Goal: Task Accomplishment & Management: Use online tool/utility

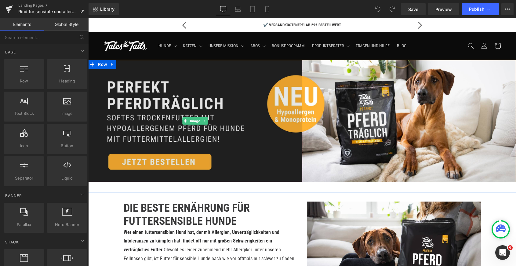
click at [180, 102] on img at bounding box center [195, 121] width 214 height 122
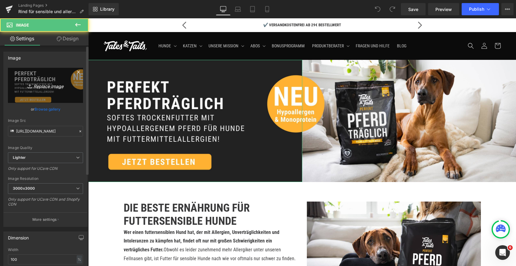
click at [41, 81] on link "Replace Image" at bounding box center [45, 85] width 75 height 35
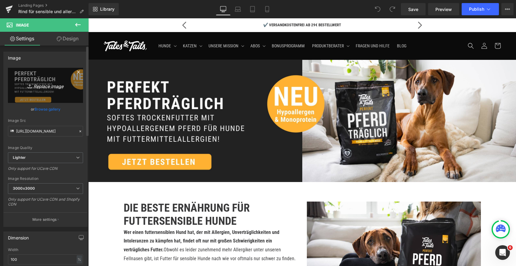
type input "C:\fakepath\1 - 2025-09-18T122100.897.jpg"
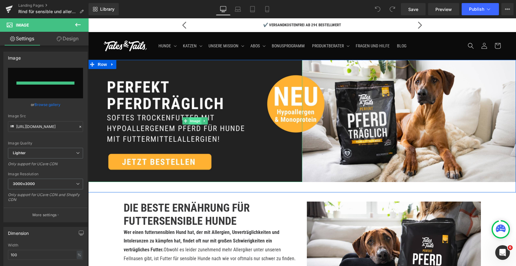
type input "[URL][DOMAIN_NAME]"
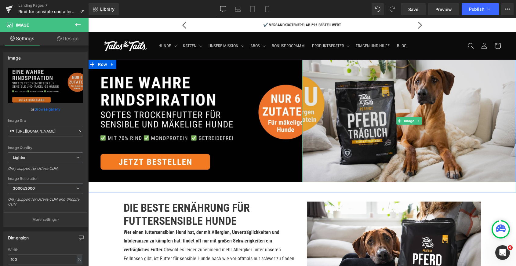
click at [345, 117] on img at bounding box center [409, 121] width 214 height 122
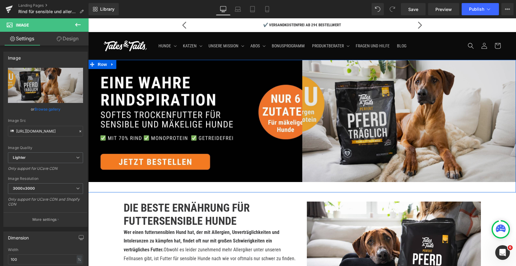
click at [329, 124] on img at bounding box center [409, 121] width 214 height 122
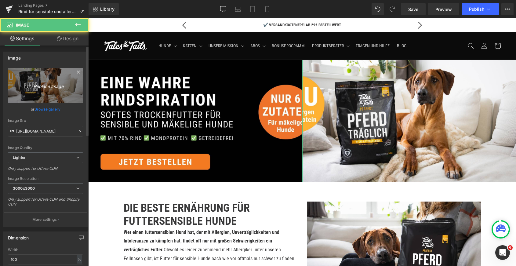
click at [41, 83] on icon "Replace Image" at bounding box center [45, 85] width 49 height 8
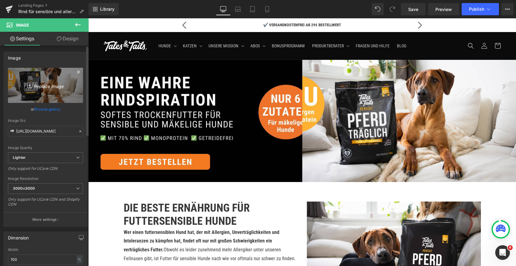
type input "C:\fakepath\2 - 2025-09-18T122101.686.jpg"
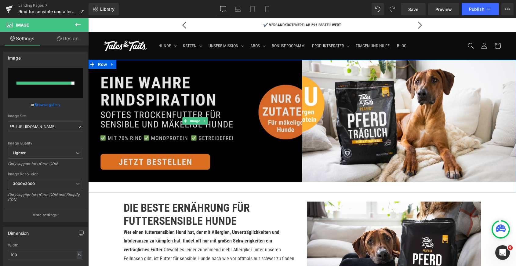
type input "[URL][DOMAIN_NAME]"
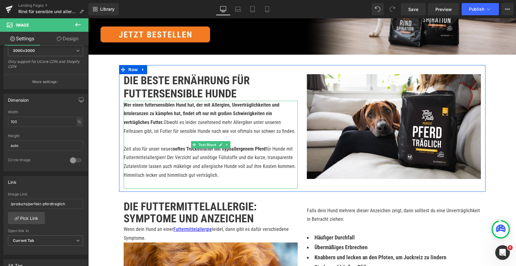
scroll to position [23, 0]
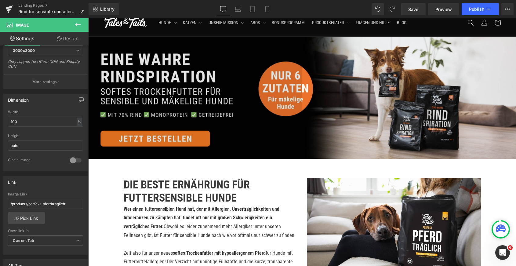
click at [178, 96] on img at bounding box center [195, 98] width 214 height 122
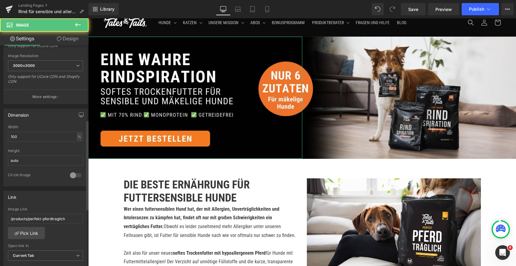
scroll to position [182, 0]
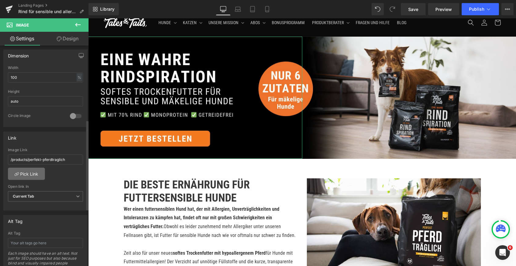
click at [29, 174] on link "Pick Link" at bounding box center [26, 173] width 37 height 12
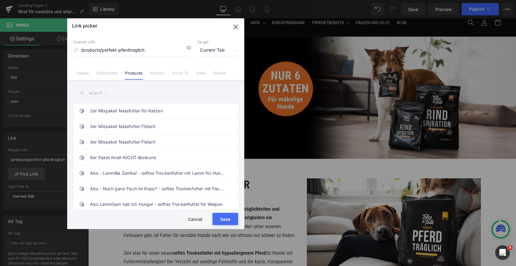
click at [130, 91] on input "text" at bounding box center [155, 93] width 165 height 14
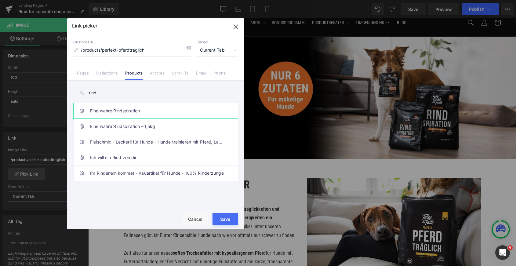
type input "rind"
click at [161, 111] on link "Eine wahre Rindspiration" at bounding box center [157, 110] width 134 height 15
type input "/products/eine-wahre-rindspiration"
click at [225, 220] on button "Save" at bounding box center [225, 219] width 26 height 12
type input "/products/eine-wahre-rindspiration"
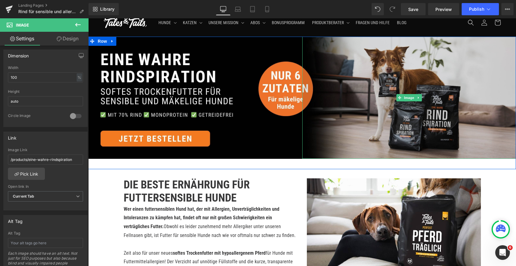
click at [364, 83] on img at bounding box center [409, 98] width 214 height 122
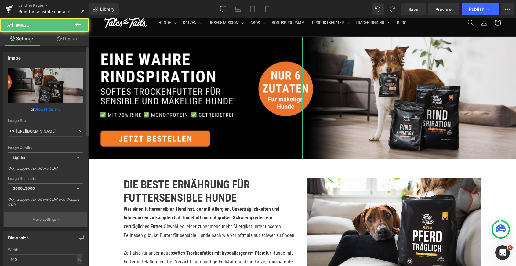
scroll to position [194, 0]
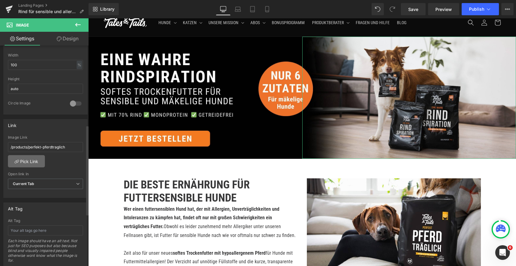
click at [30, 164] on link "Pick Link" at bounding box center [26, 161] width 37 height 12
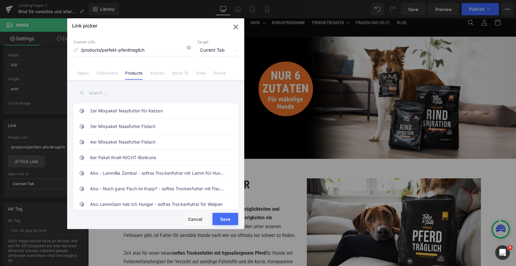
click at [124, 92] on input "text" at bounding box center [155, 93] width 165 height 14
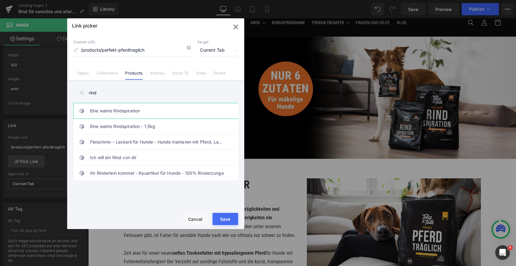
type input "rind"
click at [151, 109] on link "Eine wahre Rindspiration" at bounding box center [157, 110] width 134 height 15
type input "/products/eine-wahre-rindspiration"
click at [223, 216] on button "Save" at bounding box center [225, 219] width 26 height 12
type input "/products/eine-wahre-rindspiration"
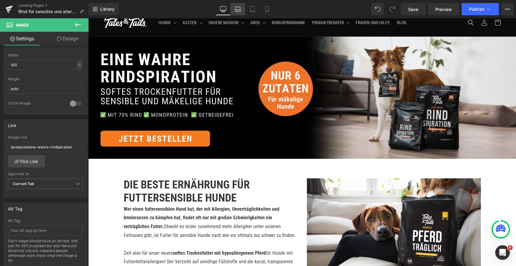
click at [241, 12] on link "Laptop" at bounding box center [237, 9] width 15 height 12
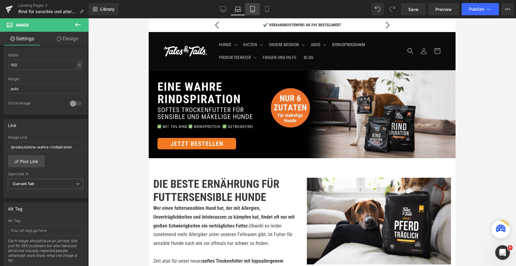
click at [249, 12] on link "Tablet" at bounding box center [252, 9] width 15 height 12
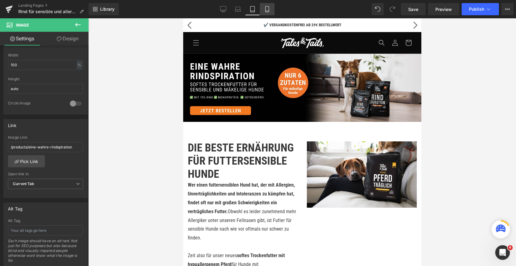
click at [264, 11] on icon at bounding box center [267, 9] width 6 height 6
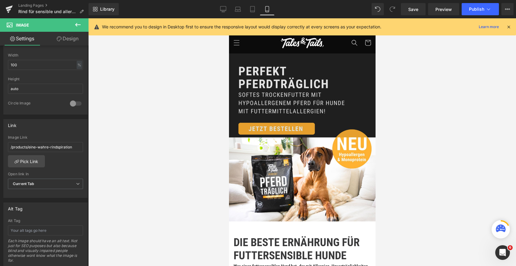
click at [252, 83] on img at bounding box center [301, 96] width 146 height 84
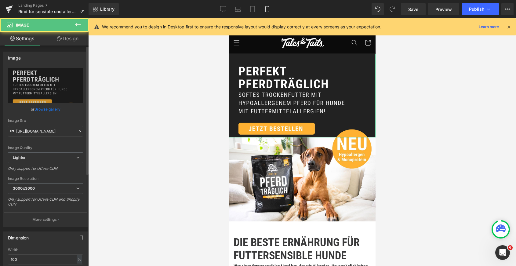
click at [39, 103] on div "Image Quality Lighter Lightest Lighter Lighter Lightest Only support for UCare …" at bounding box center [45, 110] width 75 height 84
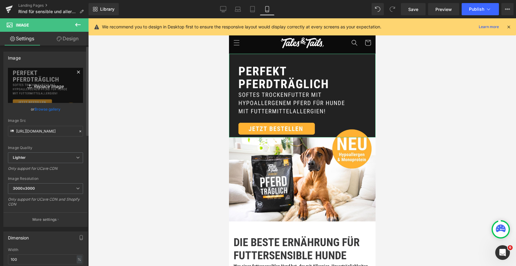
click at [31, 86] on icon at bounding box center [30, 86] width 6 height 6
type input "C:\fakepath\3 (87).jpg"
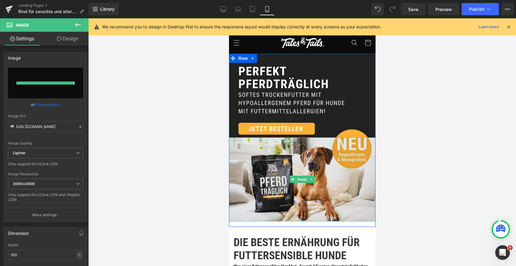
type input "[URL][DOMAIN_NAME]"
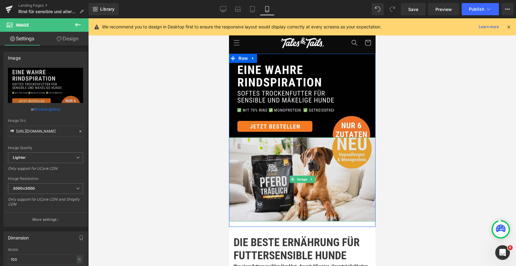
click at [272, 177] on img at bounding box center [301, 179] width 146 height 84
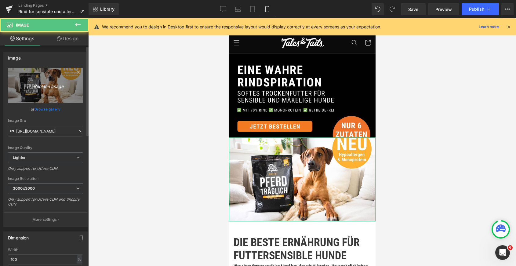
click at [47, 86] on icon "Replace Image" at bounding box center [45, 85] width 49 height 8
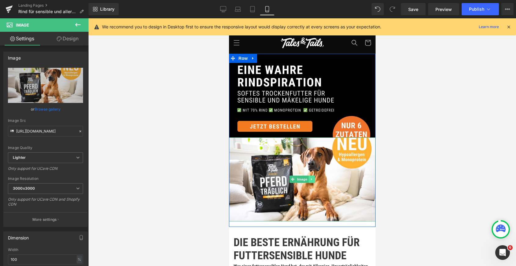
click at [314, 182] on link at bounding box center [311, 178] width 6 height 7
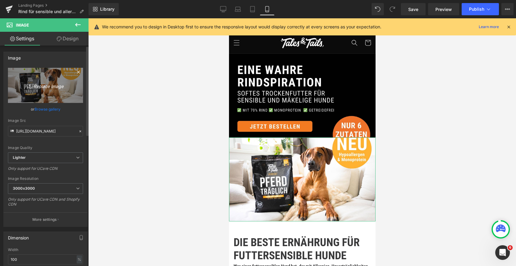
click at [56, 86] on icon "Replace Image" at bounding box center [45, 85] width 49 height 8
type input "C:\fakepath\4 (74).jpg"
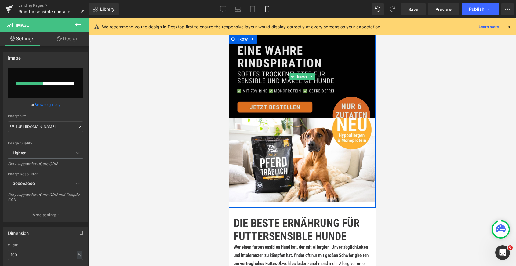
scroll to position [36, 0]
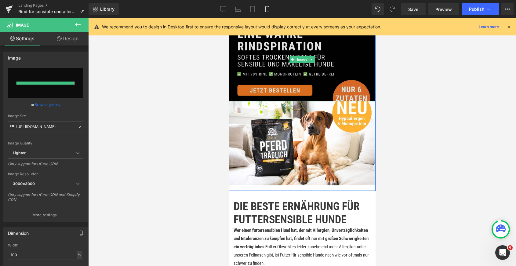
type input "[URL][DOMAIN_NAME]"
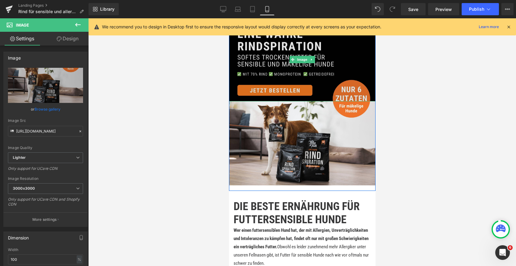
click at [269, 72] on img at bounding box center [301, 60] width 146 height 84
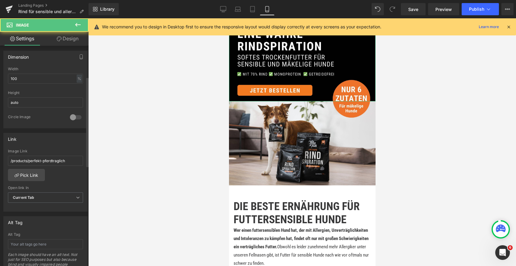
scroll to position [209, 0]
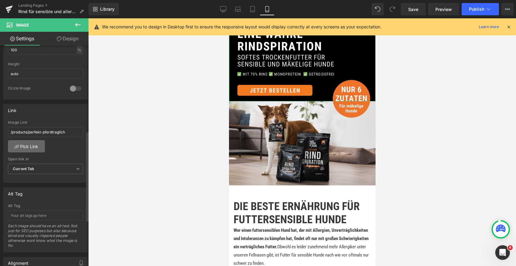
click at [30, 145] on link "Pick Link" at bounding box center [26, 146] width 37 height 12
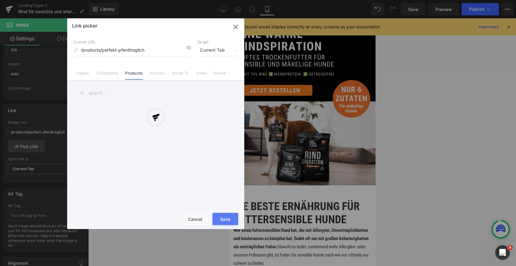
click at [107, 93] on div at bounding box center [155, 123] width 177 height 210
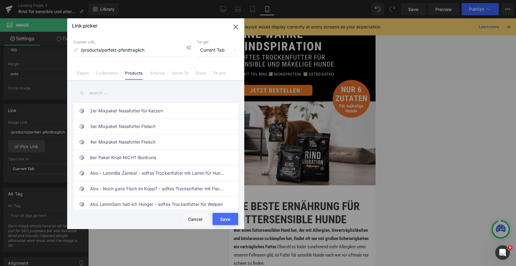
click at [107, 93] on input "text" at bounding box center [155, 93] width 165 height 14
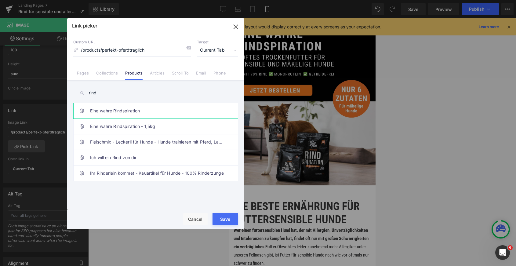
type input "rind"
click at [152, 109] on link "Eine wahre Rindspiration" at bounding box center [157, 110] width 134 height 15
type input "/products/eine-wahre-rindspiration"
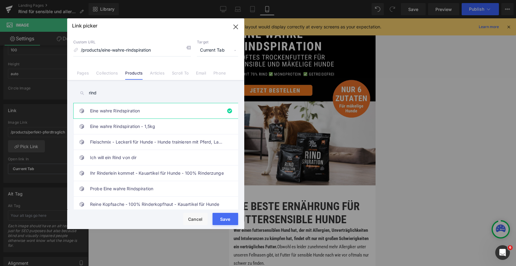
click at [225, 221] on button "Save" at bounding box center [225, 219] width 26 height 12
type input "/products/eine-wahre-rindspiration"
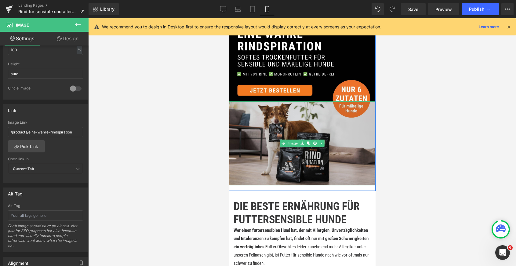
click at [264, 157] on img at bounding box center [301, 143] width 146 height 84
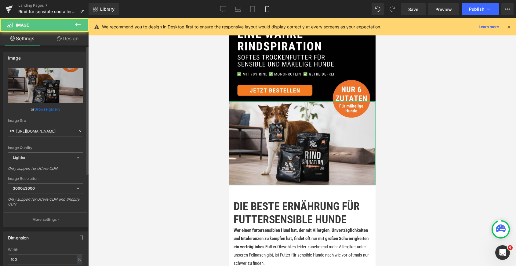
scroll to position [138, 0]
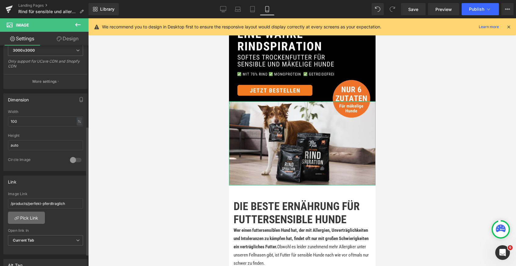
click at [27, 215] on link "Pick Link" at bounding box center [26, 217] width 37 height 12
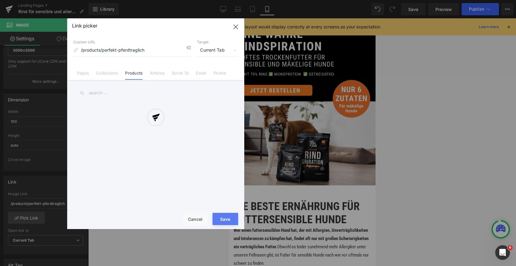
click at [98, 91] on div at bounding box center [155, 123] width 177 height 210
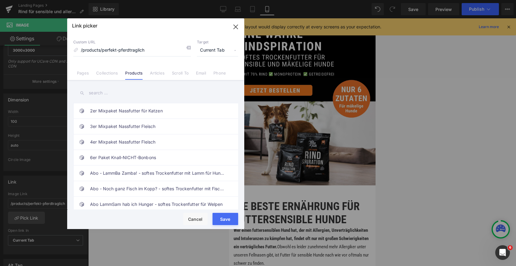
click at [95, 92] on input "text" at bounding box center [155, 93] width 165 height 14
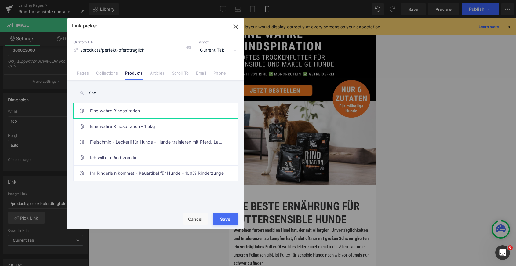
type input "rind"
click at [169, 110] on link "Eine wahre Rindspiration" at bounding box center [157, 110] width 134 height 15
type input "/products/eine-wahre-rindspiration"
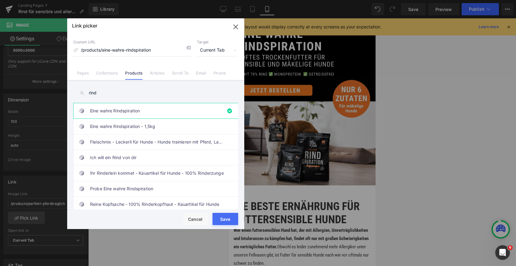
click at [227, 219] on button "Save" at bounding box center [225, 219] width 26 height 12
type input "/products/eine-wahre-rindspiration"
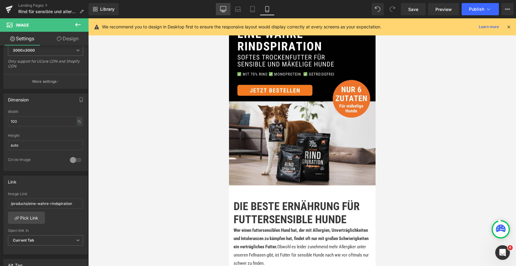
click at [221, 8] on icon at bounding box center [223, 9] width 6 height 6
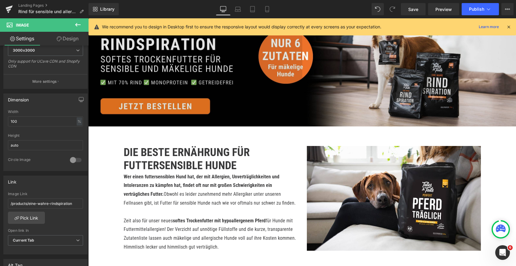
scroll to position [124, 0]
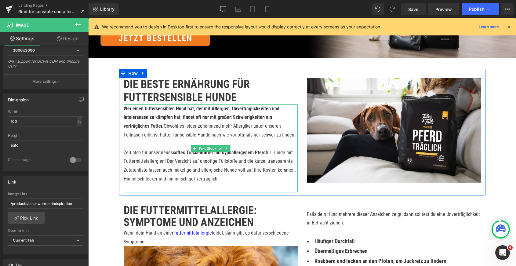
click at [195, 134] on p "Wer einen futtersensiblen Hund hat, der mit Allergien, Unverträglichkeiten und …" at bounding box center [211, 121] width 174 height 35
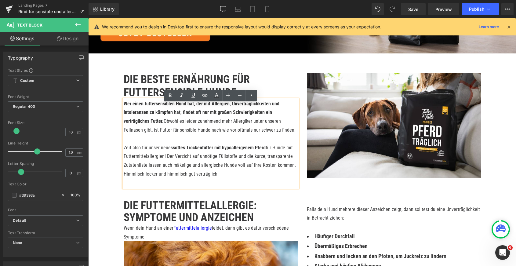
scroll to position [131, 0]
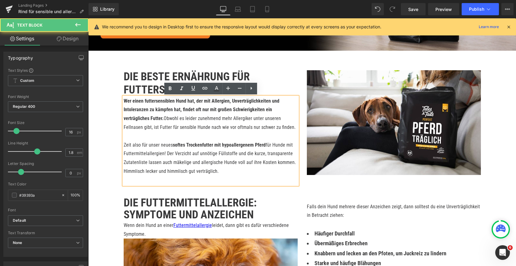
click at [173, 162] on p "Zeit also für unser neues softes Trockenfutter mit hypoallergenem Pferd für Hun…" at bounding box center [211, 158] width 174 height 35
click at [257, 145] on strong "softes Trockenfutter mit hypoallergenem Pferd" at bounding box center [219, 145] width 93 height 6
click at [261, 146] on strong "softes Trockenfutter mit hypoallergenem Pferd" at bounding box center [219, 145] width 93 height 6
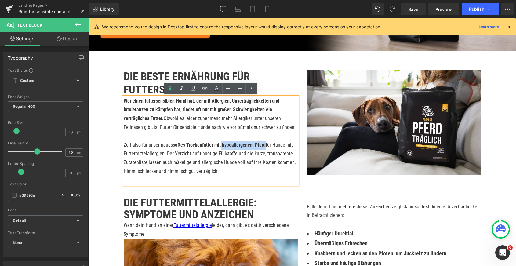
drag, startPoint x: 263, startPoint y: 146, endPoint x: 220, endPoint y: 144, distance: 43.3
click at [220, 144] on strong "softes Trockenfutter mit hypoallergenem Pferd" at bounding box center [219, 145] width 93 height 6
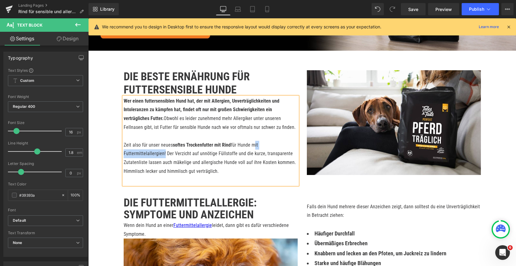
drag, startPoint x: 251, startPoint y: 145, endPoint x: 162, endPoint y: 156, distance: 89.7
click at [162, 156] on p "Zeit also für unser neues softes Trockenfutter mit Rind für Hunde mit Futtermit…" at bounding box center [211, 158] width 174 height 35
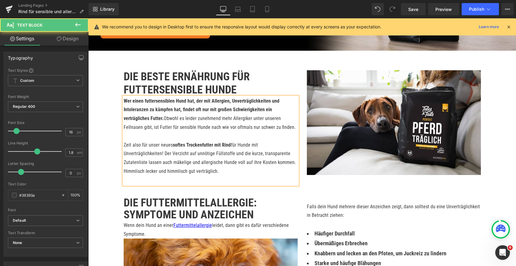
click at [215, 170] on p "Zeit also für unser neues softes Trockenfutter mit Rind für Hunde mit Unverträg…" at bounding box center [211, 158] width 174 height 35
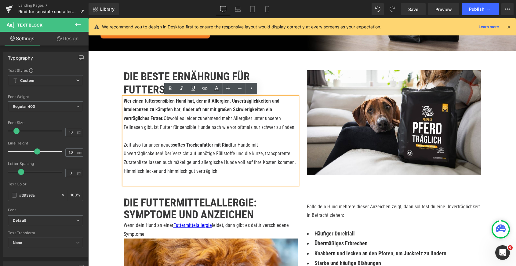
click at [160, 155] on p "Zeit also für unser neues softes Trockenfutter mit Rind für Hunde mit Unverträg…" at bounding box center [211, 158] width 174 height 35
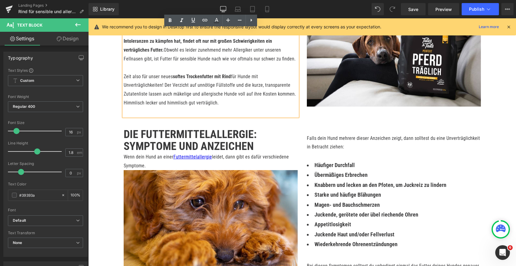
scroll to position [200, 0]
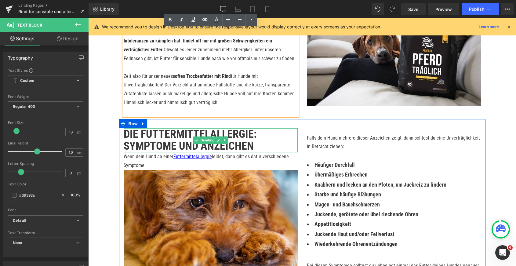
click at [208, 134] on b "Die Futtermittelallergie: Symptome und Anzeichen" at bounding box center [190, 140] width 133 height 25
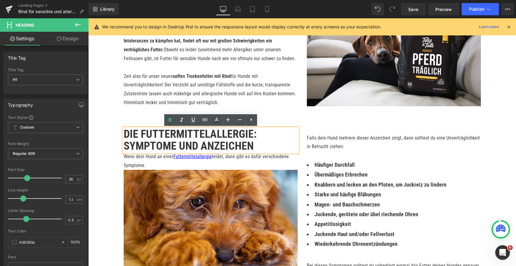
click at [161, 145] on b "Die Futtermittelallergie: Symptome und Anzeichen" at bounding box center [190, 140] width 133 height 25
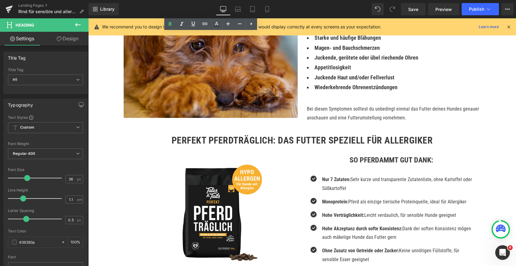
scroll to position [367, 0]
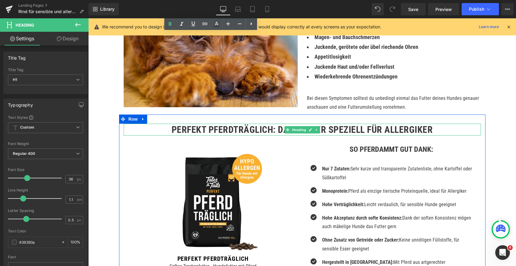
click at [211, 131] on h2 "Perfekt PferdTräglich: Das Futter speziell für Allergiker" at bounding box center [302, 130] width 357 height 12
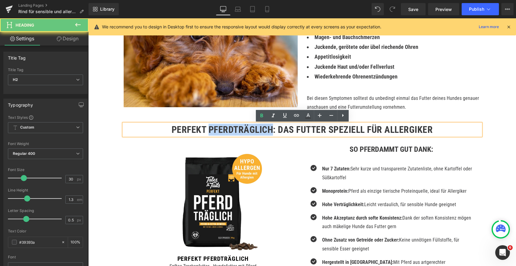
click at [211, 131] on h2 "Perfekt PferdTräglich: Das Futter speziell für Allergiker" at bounding box center [302, 130] width 357 height 12
click at [274, 131] on h2 "Perfekt PferdTräglich: Das Futter speziell für Allergiker" at bounding box center [302, 130] width 357 height 12
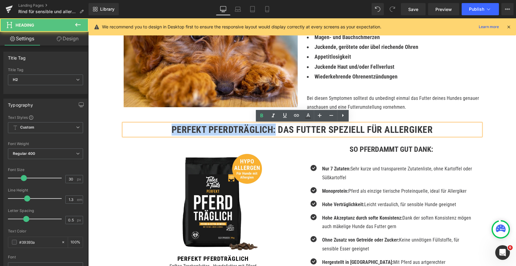
drag, startPoint x: 273, startPoint y: 131, endPoint x: 173, endPoint y: 129, distance: 100.4
click at [173, 129] on h2 "Perfekt PferdTräglich: Das Futter speziell für Allergiker" at bounding box center [302, 130] width 357 height 12
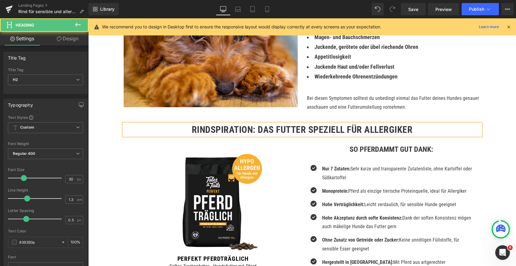
click at [319, 131] on h2 "RINDSPIRATION: Das Futter speziell für Allergiker" at bounding box center [302, 130] width 357 height 12
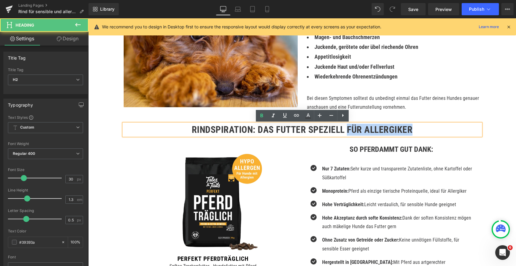
drag, startPoint x: 348, startPoint y: 129, endPoint x: 426, endPoint y: 129, distance: 78.1
click at [426, 129] on h2 "RINDSPIRATION: Das Futter speziell für Allergiker" at bounding box center [302, 130] width 357 height 12
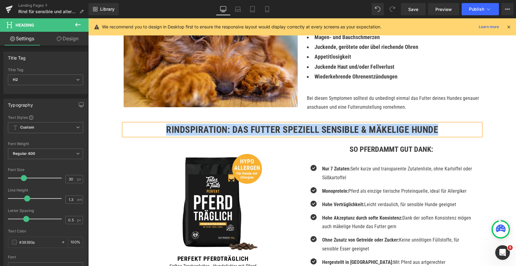
click at [364, 168] on p "Nur 7 Zutaten: Sehr kurze und transparente Zutatenliste, ohne Kartoffel oder Sü…" at bounding box center [399, 173] width 154 height 18
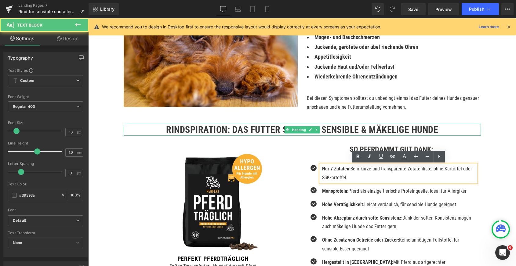
click at [274, 126] on h2 "RINDSPIRATION: Das Futter speziell Sensible & Mäkelige Hunde" at bounding box center [302, 130] width 357 height 12
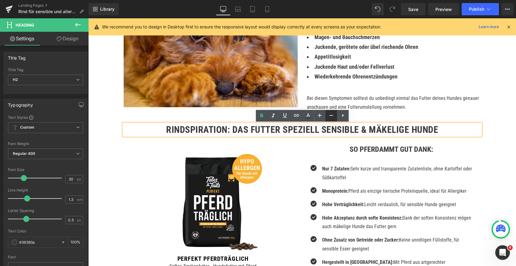
click at [333, 116] on icon at bounding box center [330, 115] width 7 height 7
type input "28"
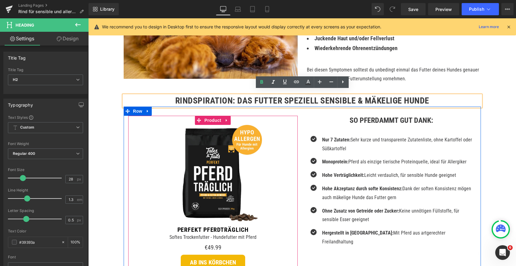
scroll to position [421, 0]
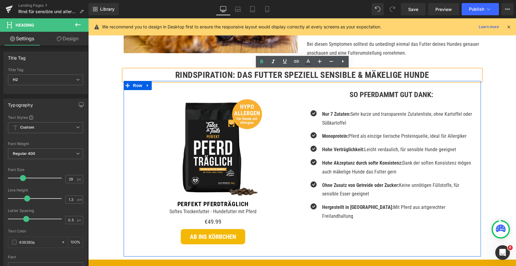
click at [372, 94] on h3 "So Pferdammt gut dank:" at bounding box center [391, 94] width 169 height 9
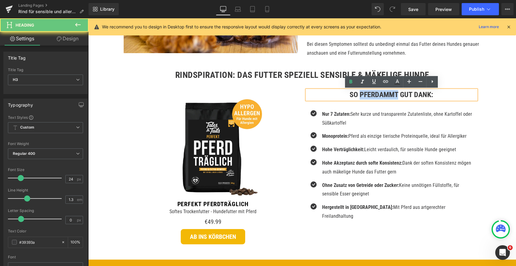
click at [372, 94] on h3 "So Pferdammt gut dank:" at bounding box center [391, 94] width 169 height 9
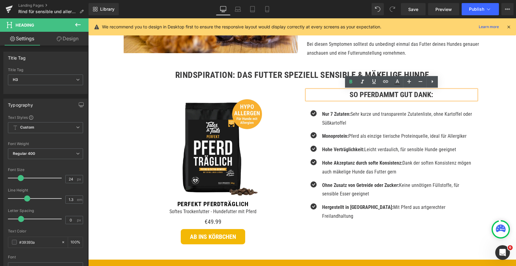
click at [382, 94] on h3 "So Pferdammt gut dank:" at bounding box center [391, 94] width 169 height 9
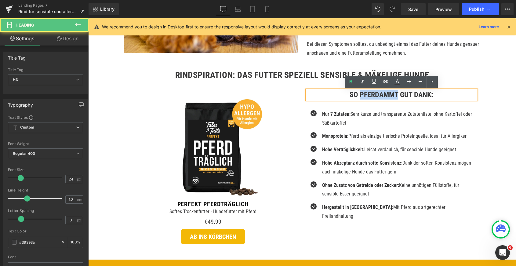
click at [382, 94] on h3 "So Pferdammt gut dank:" at bounding box center [391, 94] width 169 height 9
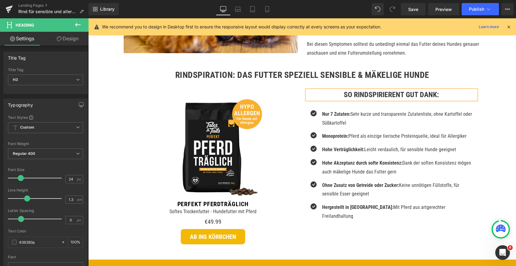
click at [373, 92] on h3 "So Rindspirierent gut dank:" at bounding box center [391, 94] width 169 height 9
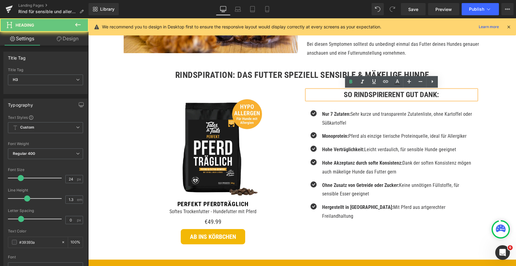
click at [367, 93] on h3 "So Rindspirierent gut dank:" at bounding box center [391, 94] width 169 height 9
click at [334, 95] on h3 "So Rindspirierent gut dank:" at bounding box center [391, 94] width 169 height 9
click at [354, 99] on h3 "So Rindspirierent gut dank:" at bounding box center [391, 94] width 169 height 9
click at [367, 95] on h3 "So Rindspirierent gut dank:" at bounding box center [391, 94] width 169 height 9
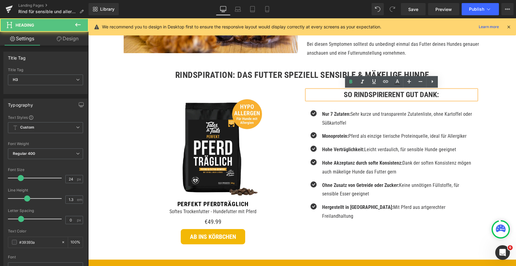
click at [368, 95] on h3 "So Rindspirierent gut dank:" at bounding box center [391, 94] width 169 height 9
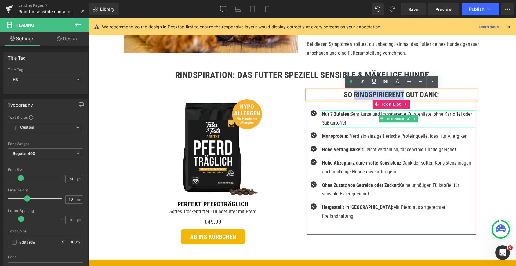
copy h3 "Rindspirierent"
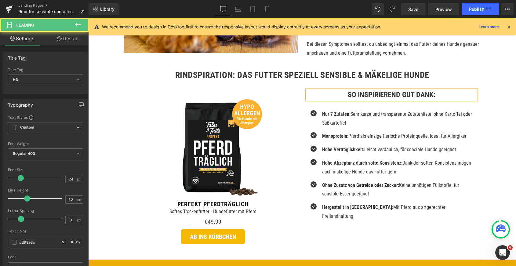
click at [358, 94] on h3 "So inspirierend gut dank:" at bounding box center [391, 94] width 169 height 9
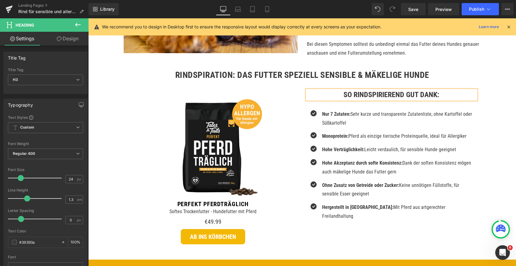
click at [417, 93] on h3 "So RinDspirierend gut dank:" at bounding box center [391, 94] width 169 height 9
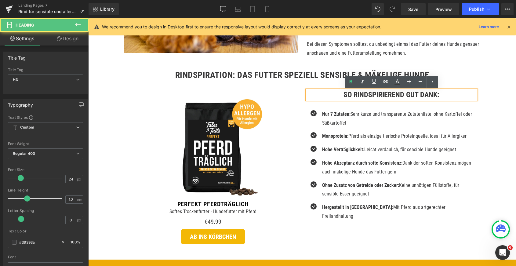
click at [334, 96] on h3 "So RinDspirierend gut dank:" at bounding box center [391, 94] width 169 height 9
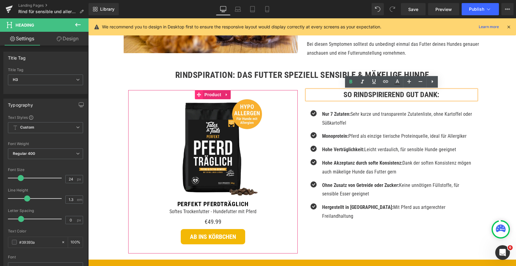
click at [199, 96] on icon at bounding box center [199, 94] width 4 height 4
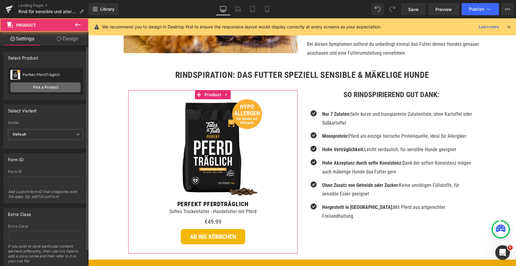
click at [31, 88] on link "Pick a Product" at bounding box center [45, 87] width 70 height 10
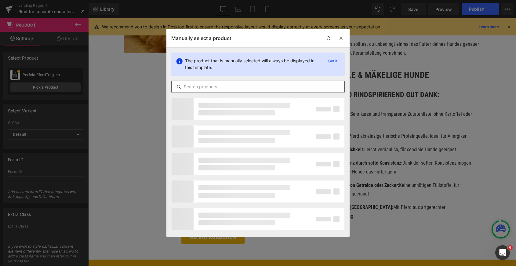
click at [217, 88] on input "text" at bounding box center [257, 86] width 173 height 7
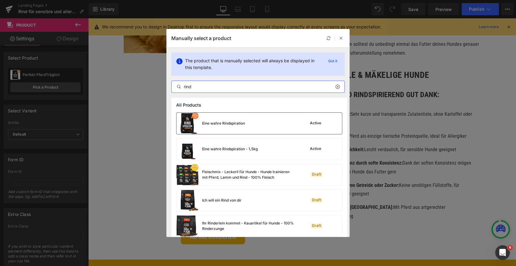
type input "rind"
click at [261, 121] on div "Eine wahre Rindspiration Active" at bounding box center [258, 123] width 165 height 21
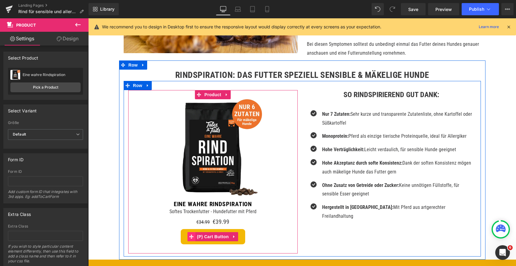
click at [192, 238] on icon at bounding box center [191, 236] width 4 height 4
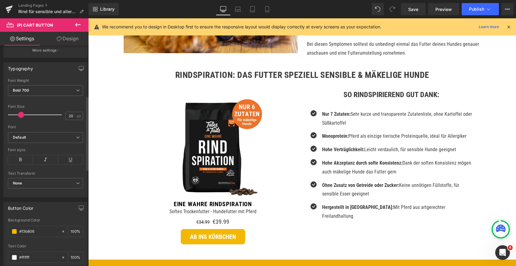
scroll to position [200, 0]
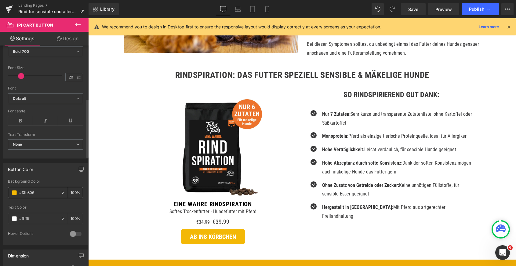
click at [14, 190] on span at bounding box center [14, 192] width 5 height 5
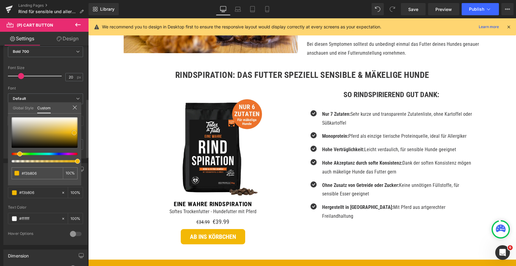
type input "#5a574d"
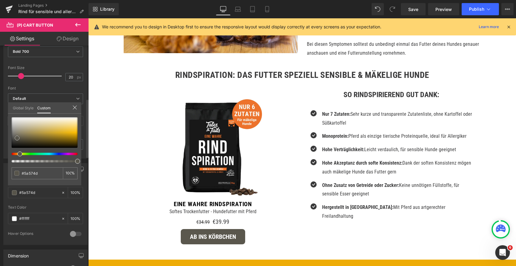
type input "#58554b"
type input "#2e2c28"
type input "#000000"
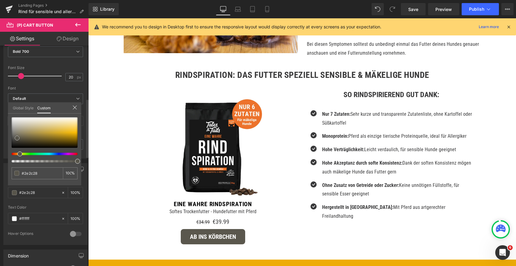
type input "#000000"
drag, startPoint x: 17, startPoint y: 138, endPoint x: 10, endPoint y: 152, distance: 15.4
click at [10, 152] on div "#000000 100 %" at bounding box center [44, 151] width 73 height 68
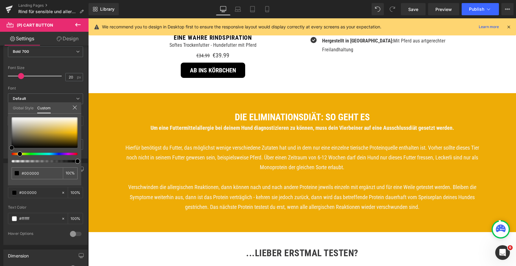
scroll to position [634, 0]
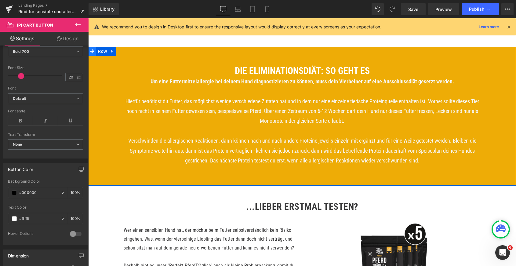
click at [94, 53] on icon at bounding box center [92, 51] width 4 height 5
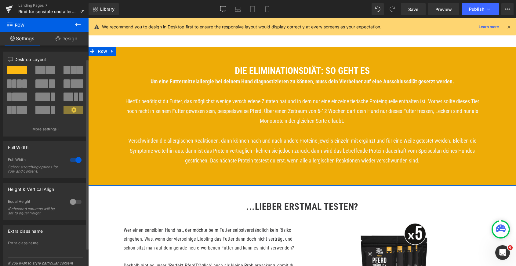
scroll to position [36, 0]
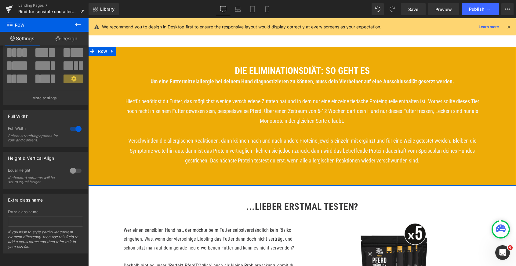
click at [68, 38] on link "Design" at bounding box center [66, 39] width 44 height 14
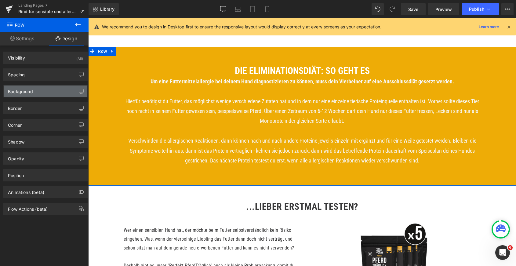
click at [47, 88] on div "Background" at bounding box center [46, 91] width 84 height 12
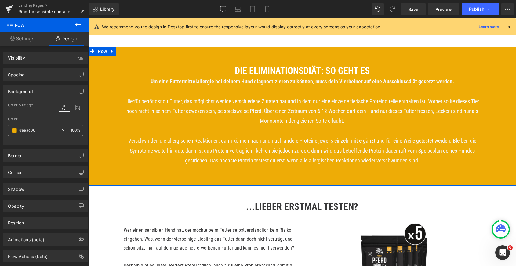
click at [14, 131] on span at bounding box center [14, 130] width 5 height 5
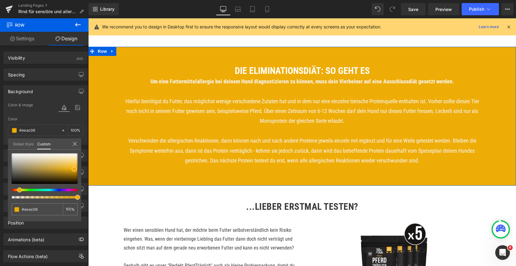
type input "#eed306"
type input "#eec706"
type input "#eeb406"
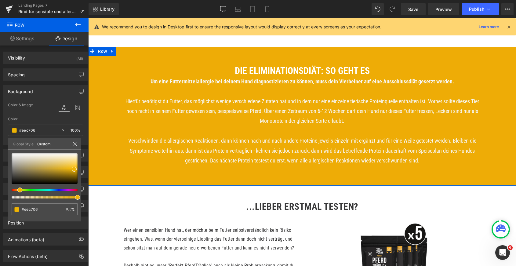
type input "#eeb406"
type input "#eea506"
type input "#eea106"
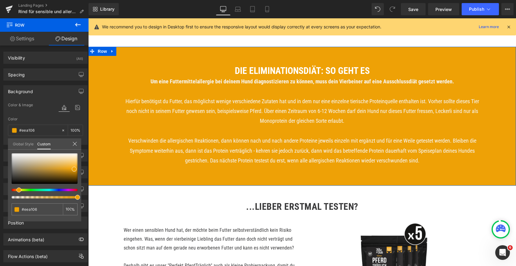
type input "#ee9906"
type input "#ee9106"
type input "#ee8d06"
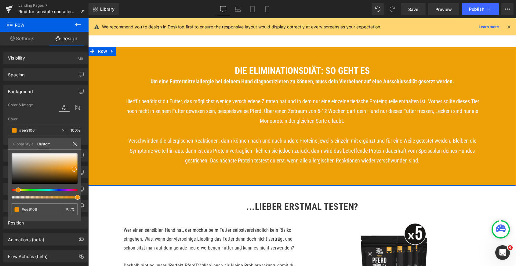
type input "#ee8d06"
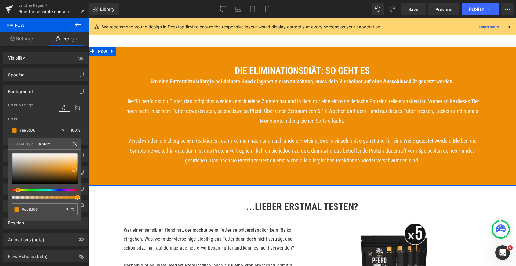
type input "#ee8606"
type input "#ee7e06"
type input "#ee7a06"
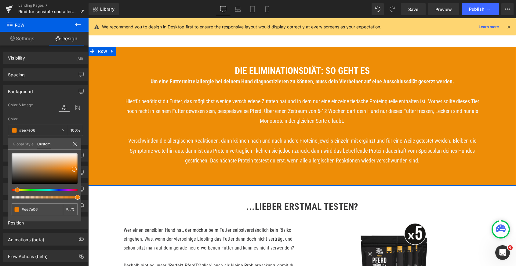
type input "#ee7a06"
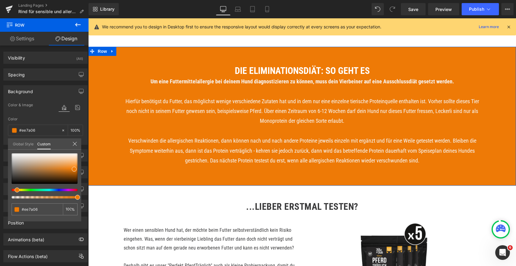
type input "#ee7e06"
drag, startPoint x: 19, startPoint y: 191, endPoint x: 15, endPoint y: 191, distance: 4.3
click at [15, 191] on span at bounding box center [17, 189] width 5 height 5
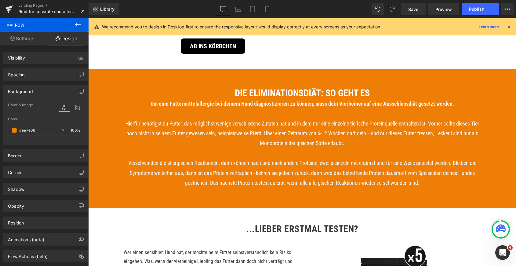
scroll to position [619, 0]
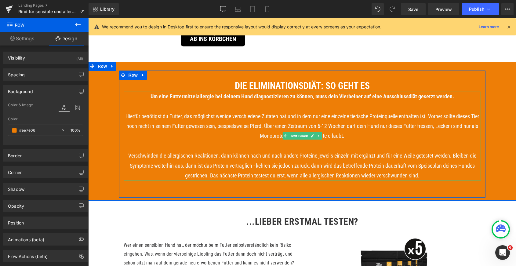
click at [264, 126] on span "Hierfür benötigst du Futter, das möglichst wenige verschiedene Zutaten hat und …" at bounding box center [301, 126] width 353 height 26
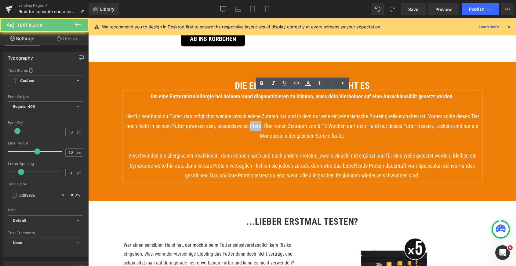
click at [264, 126] on span "Hierfür benötigst du Futter, das möglichst wenige verschiedene Zutaten hat und …" at bounding box center [301, 126] width 353 height 26
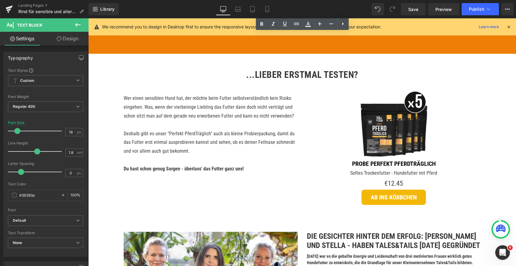
scroll to position [761, 0]
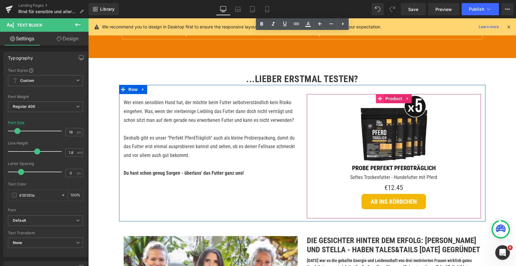
click at [381, 95] on span at bounding box center [380, 98] width 8 height 9
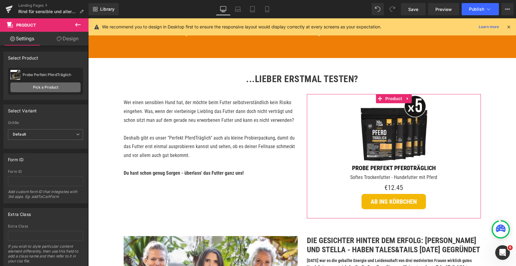
click at [59, 85] on link "Pick a Product" at bounding box center [45, 87] width 70 height 10
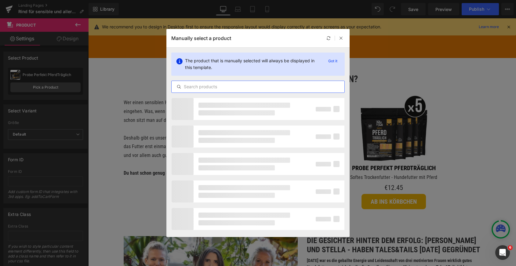
click at [203, 89] on input "text" at bounding box center [257, 86] width 173 height 7
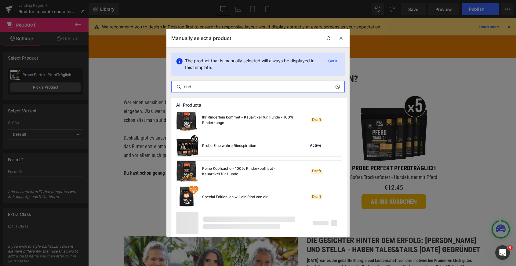
scroll to position [107, 0]
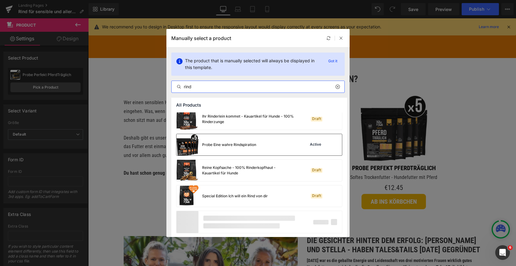
type input "rind"
click at [262, 147] on div "Probe Eine wahre Rindspiration Active" at bounding box center [258, 144] width 165 height 21
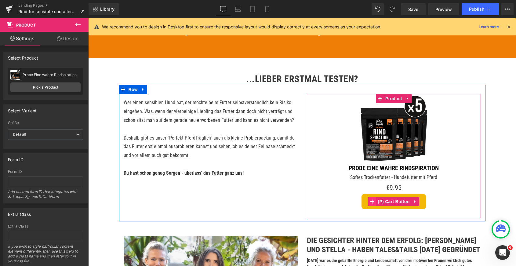
click at [371, 202] on icon at bounding box center [372, 201] width 4 height 5
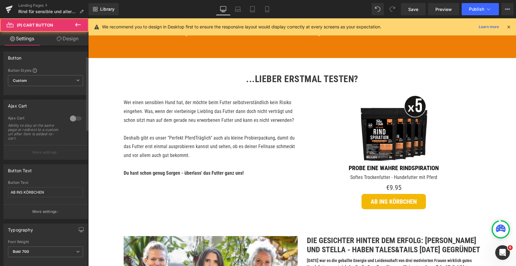
scroll to position [194, 0]
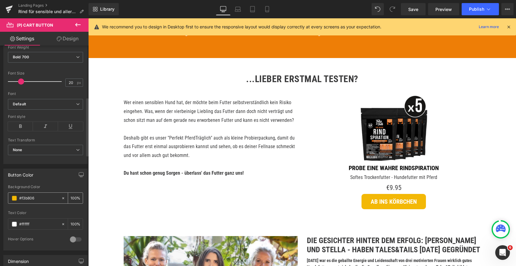
click at [15, 198] on span at bounding box center [14, 198] width 5 height 5
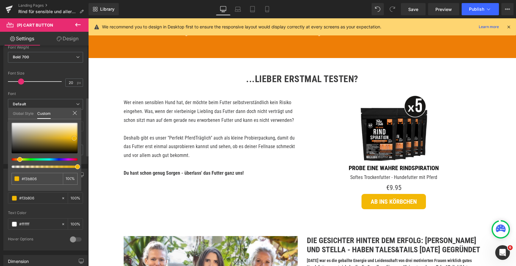
type input "#151413"
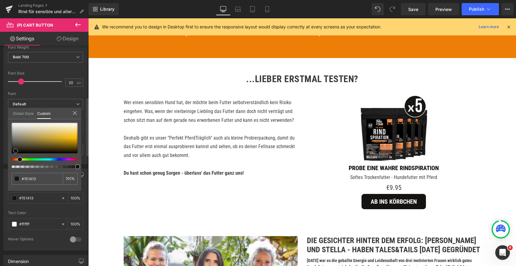
type input "#0f0f0f"
type input "#020202"
drag, startPoint x: 16, startPoint y: 151, endPoint x: 3, endPoint y: 153, distance: 12.4
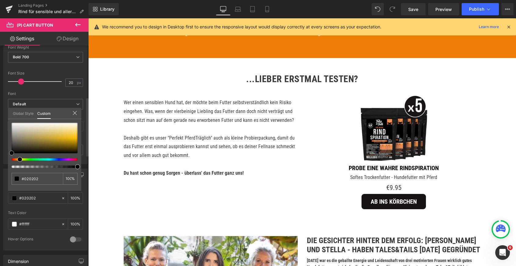
click at [3, 164] on div "Button Color rgba(2, 2, 2, 1) Background Color #020202 100 % #ffffff Text Color…" at bounding box center [45, 207] width 91 height 86
click at [175, 122] on body "Direkt zum Inhalt ✔️ Versandkostenfrei ab 29€ Bestellwert ✔️ Schneller Versand:…" at bounding box center [301, 150] width 427 height 1786
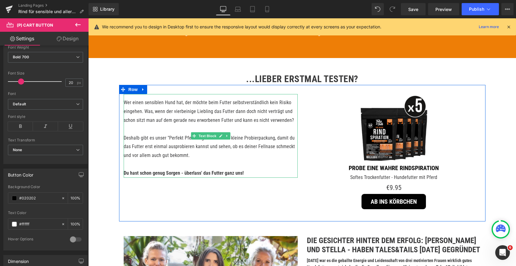
click at [168, 112] on p "Wer einen sensiblen Hund hat, der möchte beim Futter selbstverständlich kein Ri…" at bounding box center [211, 111] width 174 height 26
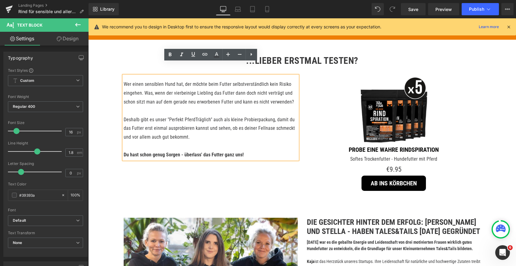
scroll to position [774, 0]
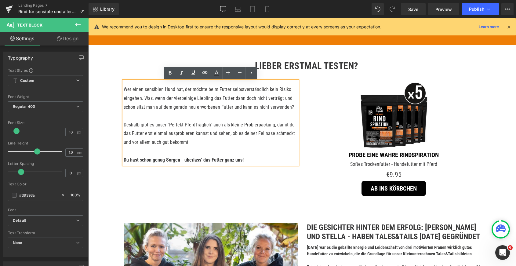
click at [158, 142] on p "Deshalb gibt es unser "Perfekt PferdTräglich" auch als kleine Probierpackung, d…" at bounding box center [211, 133] width 174 height 26
click at [174, 127] on p "Deshalb gibt es unser "Perfekt PferdTräglich" auch als kleine Probierpackung, d…" at bounding box center [211, 133] width 174 height 26
drag, startPoint x: 208, startPoint y: 124, endPoint x: 168, endPoint y: 123, distance: 40.0
click at [168, 123] on p "Deshalb gibt es unser "Perfekt PferdTräglich" auch als kleine Probierpackung, d…" at bounding box center [211, 133] width 174 height 26
click at [179, 149] on p at bounding box center [211, 151] width 174 height 9
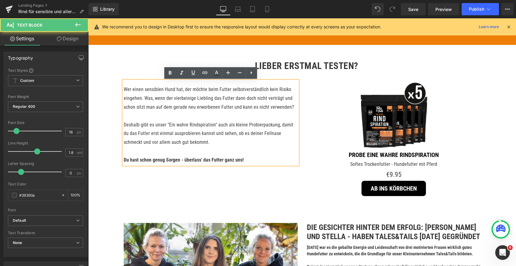
click at [235, 127] on p "Deshalb gibt es unser "Ein wahre Rindspiration" auch als kleine Probierpackung,…" at bounding box center [211, 133] width 174 height 26
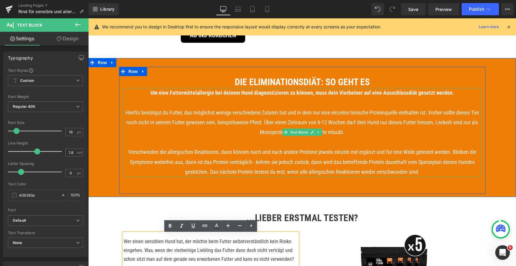
scroll to position [617, 0]
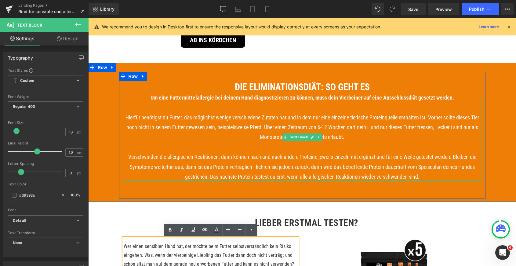
click at [263, 126] on span "Hierfür benötigst du Futter, das möglichst wenige verschiedene Zutaten hat und …" at bounding box center [301, 127] width 353 height 26
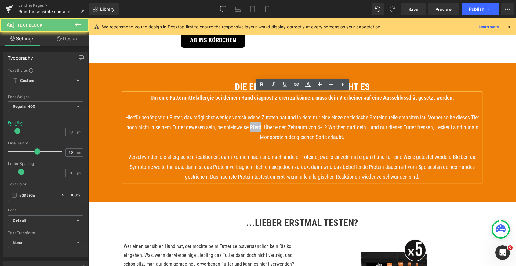
click at [263, 126] on span "Hierfür benötigst du Futter, das möglichst wenige verschiedene Zutaten hat und …" at bounding box center [301, 127] width 353 height 26
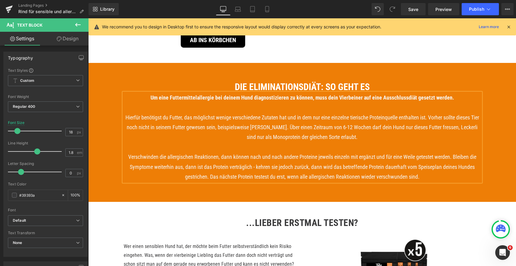
click at [306, 134] on span "Hierfür benötigst du Futter, das möglichst wenige verschiedene Zutaten hat und …" at bounding box center [301, 127] width 353 height 26
click at [403, 64] on div "Die Eliminationsdiät: So geht es Heading Um eine Futtermittelallergie bei deine…" at bounding box center [301, 132] width 427 height 139
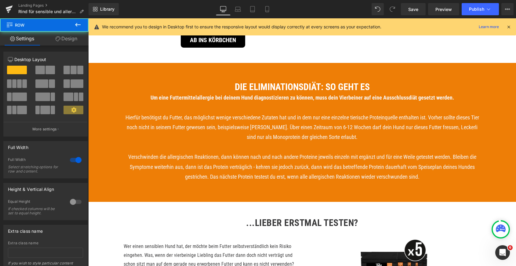
click at [281, 146] on p at bounding box center [302, 147] width 357 height 10
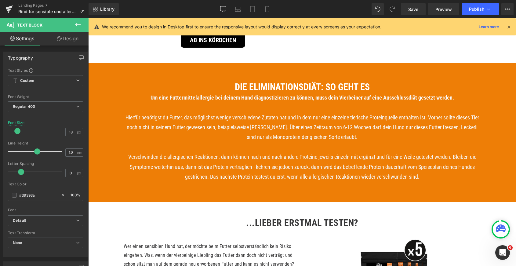
click at [70, 41] on link "Design" at bounding box center [67, 39] width 44 height 14
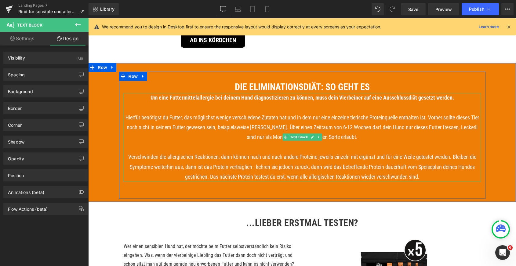
click at [203, 135] on p "Hierfür benötigst du Futter, das möglichst wenige verschiedene Zutaten hat und …" at bounding box center [302, 128] width 357 height 30
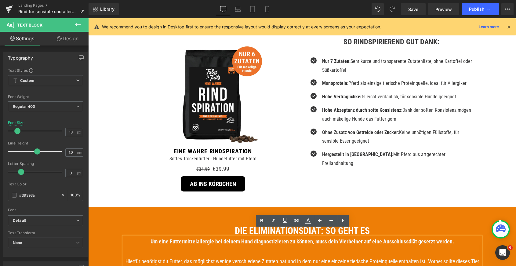
scroll to position [456, 0]
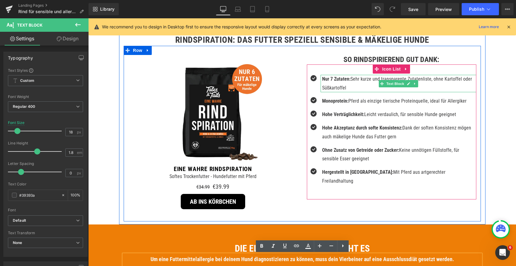
click at [332, 78] on strong "Nur 7 Zutaten:" at bounding box center [336, 79] width 28 height 6
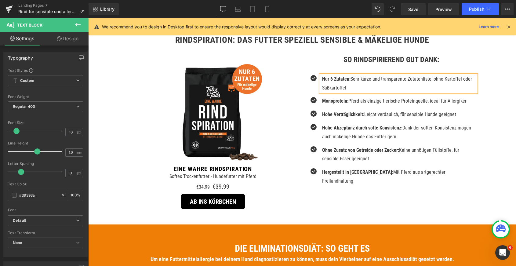
click at [360, 84] on p "Nur 6 Zutaten: Sehr kurze und transparente Zutatenliste, ohne Kartoffel oder Sü…" at bounding box center [399, 84] width 154 height 18
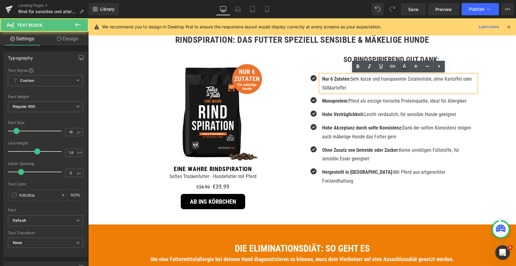
click at [330, 84] on p "Nur 6 Zutaten: Sehr kurze und transparente Zutatenliste, ohne Kartoffel oder Sü…" at bounding box center [399, 84] width 154 height 18
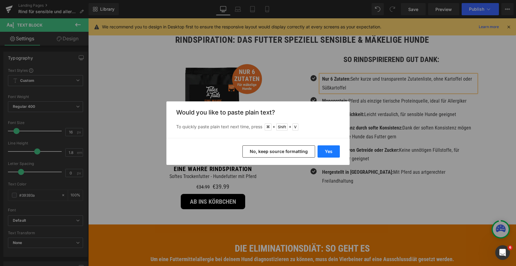
click at [333, 151] on button "Yes" at bounding box center [328, 151] width 22 height 12
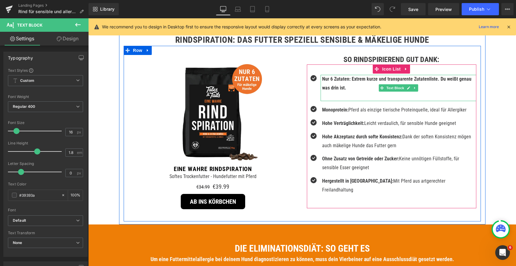
click at [340, 98] on p at bounding box center [399, 96] width 154 height 9
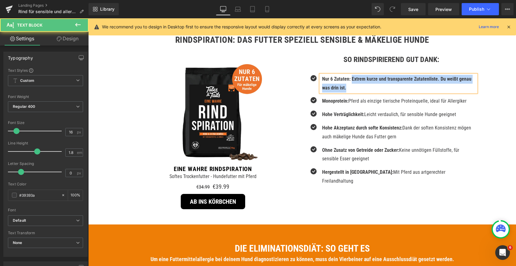
drag, startPoint x: 351, startPoint y: 77, endPoint x: 354, endPoint y: 84, distance: 7.6
click at [354, 84] on p "Nur 6 Zutaten: Extrem kurze und transparente Zutatenliste. Du weißt genau was d…" at bounding box center [399, 84] width 154 height 18
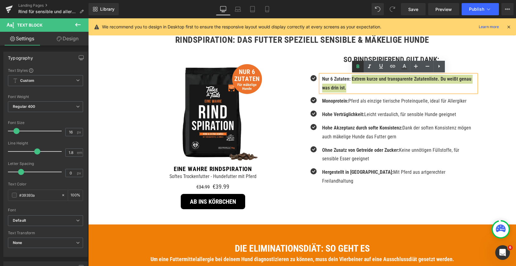
click at [356, 64] on icon at bounding box center [357, 66] width 7 height 7
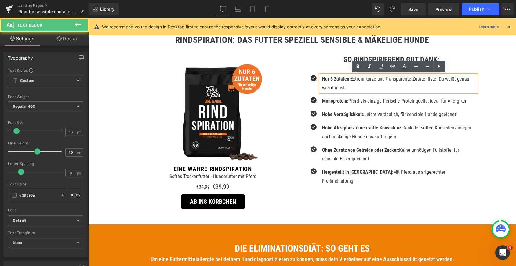
click at [349, 87] on p "Nur 6 Zutaten: Extrem kurze und transparente Zutatenliste. Du weißt genau was d…" at bounding box center [399, 84] width 154 height 18
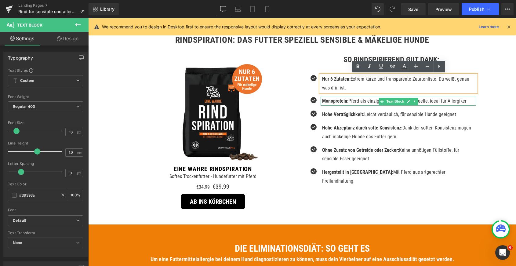
click at [353, 100] on p "Monoprotein: Pferd als einzige tierische Proteinquelle, ideal für Allergiker" at bounding box center [399, 101] width 154 height 9
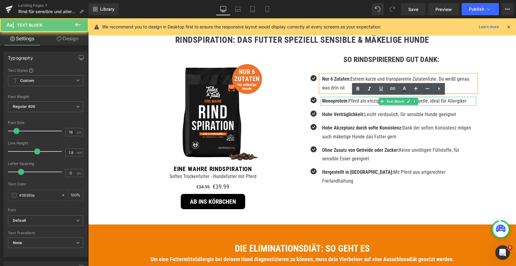
click at [353, 100] on p "Monoprotein: Pferd als einzige tierische Proteinquelle, ideal für Allergiker" at bounding box center [399, 101] width 154 height 9
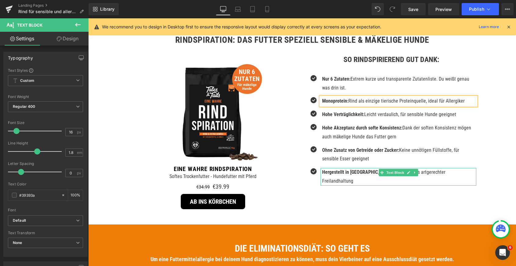
click at [370, 173] on strong "Hergestellt in [GEOGRAPHIC_DATA]:" at bounding box center [357, 172] width 71 height 6
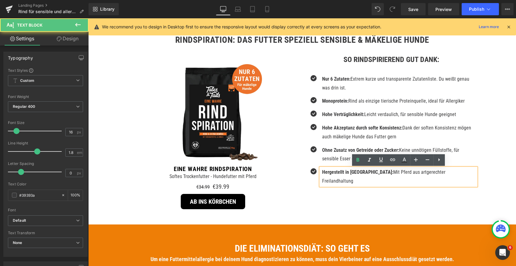
click at [387, 172] on p "Hergestellt in [GEOGRAPHIC_DATA]: Mit Pferd aus artgerechter Freilandhaltung" at bounding box center [399, 177] width 154 height 18
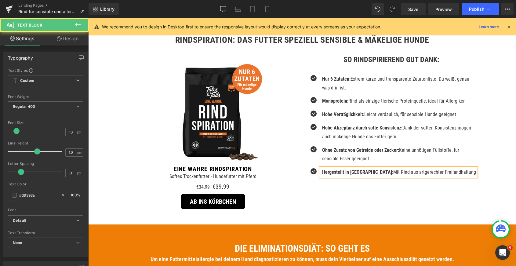
click at [328, 172] on strong "Hergestellt in [GEOGRAPHIC_DATA]:" at bounding box center [357, 172] width 71 height 6
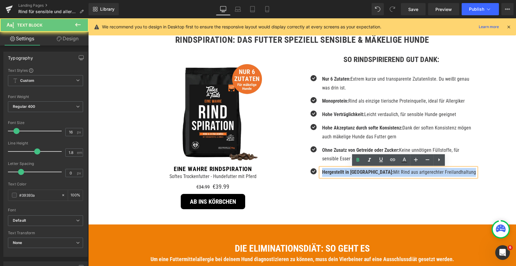
click at [328, 172] on strong "Hergestellt in [GEOGRAPHIC_DATA]:" at bounding box center [357, 172] width 71 height 6
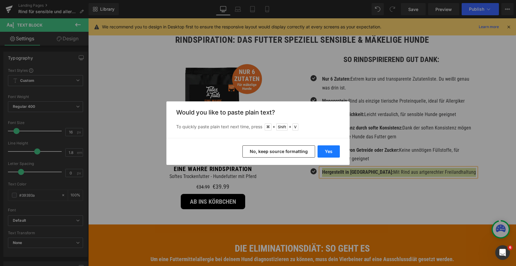
click at [326, 151] on button "Yes" at bounding box center [328, 151] width 22 height 12
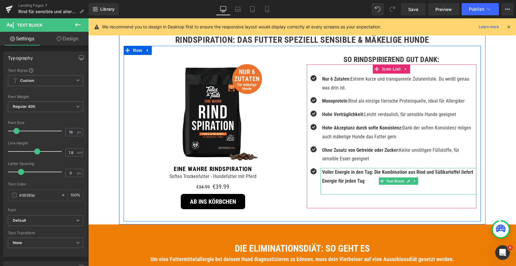
click at [337, 183] on b "Voller Energie in den Tag: Die Kombination aus Rind und Süßkartoffel liefert En…" at bounding box center [397, 176] width 151 height 15
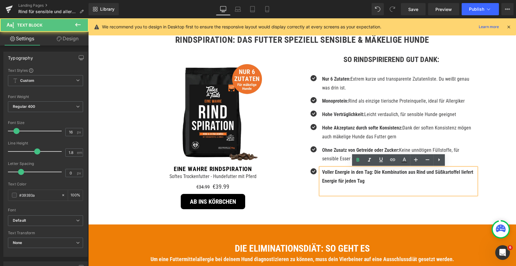
click at [336, 191] on p at bounding box center [399, 189] width 154 height 9
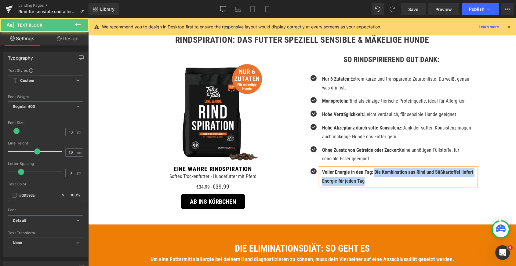
drag, startPoint x: 374, startPoint y: 170, endPoint x: 382, endPoint y: 185, distance: 16.9
click at [382, 185] on p "Voller Energie in den Tag: Die Kombination aus Rind und Süßkartoffel liefert En…" at bounding box center [399, 177] width 154 height 18
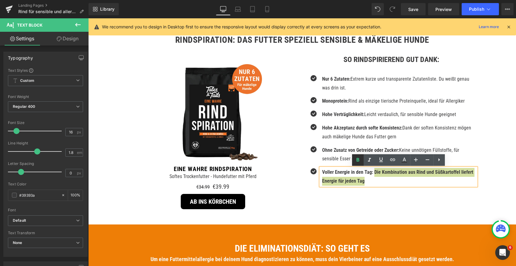
click at [356, 160] on icon at bounding box center [357, 160] width 3 height 4
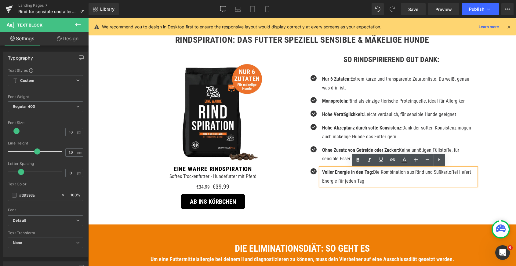
click at [347, 136] on p "Hohe Akzeptanz durch softe Konsistenz: Dank der soften Konsistenz mögen auch mä…" at bounding box center [399, 133] width 154 height 18
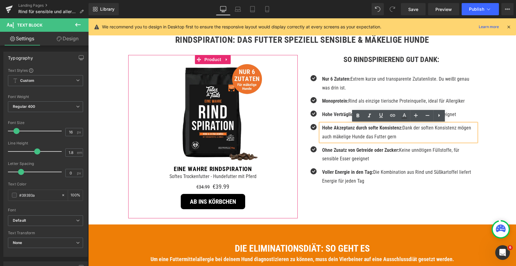
click at [246, 175] on p "Softes Trockenfutter - Hundefutter mit Pferd" at bounding box center [212, 176] width 163 height 9
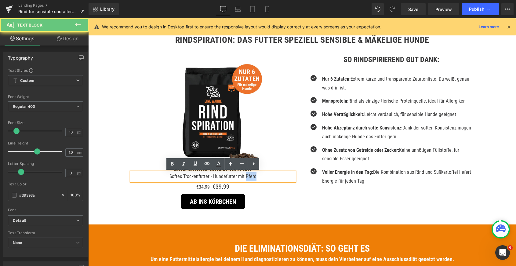
click at [246, 175] on p "Softes Trockenfutter - Hundefutter mit Pferd" at bounding box center [212, 176] width 163 height 9
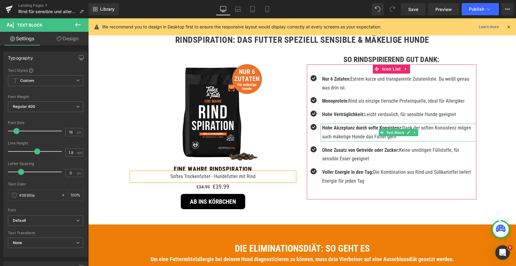
click at [346, 140] on div "Hohe Akzeptanz durch softe Konsistenz: Dank der soften Konsistenz mögen auch mä…" at bounding box center [398, 133] width 156 height 18
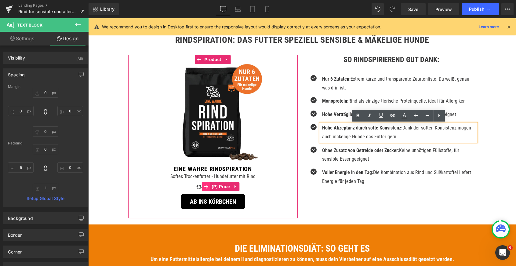
click at [206, 187] on icon at bounding box center [206, 186] width 4 height 5
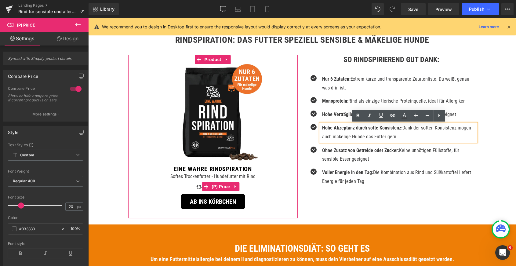
click at [204, 186] on icon at bounding box center [206, 186] width 4 height 4
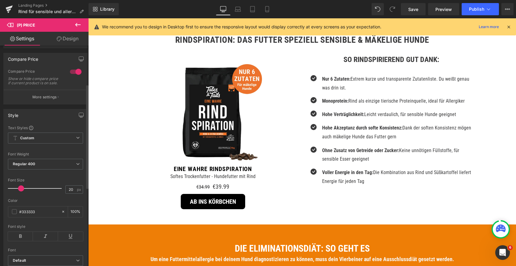
scroll to position [0, 0]
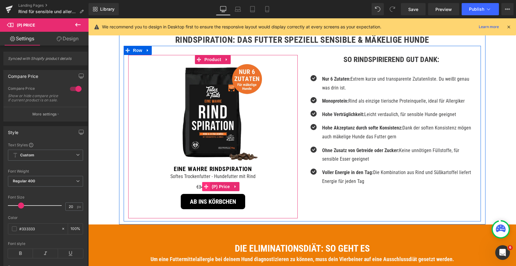
click at [207, 185] on icon at bounding box center [206, 186] width 4 height 5
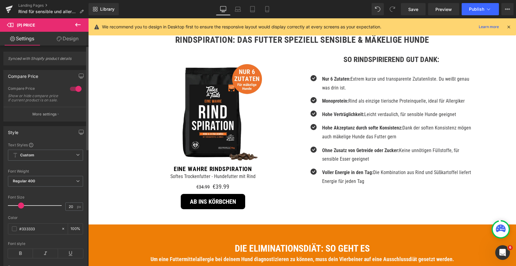
click at [76, 91] on div at bounding box center [75, 89] width 15 height 10
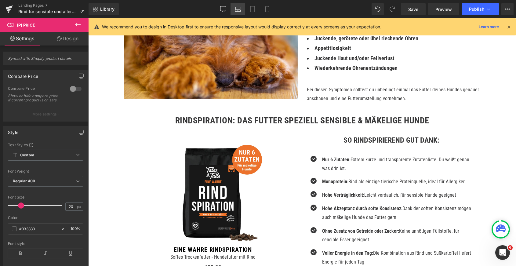
click at [240, 12] on icon at bounding box center [238, 9] width 6 height 6
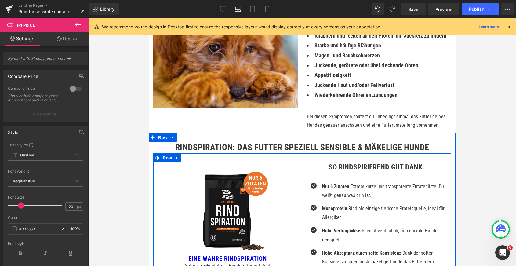
scroll to position [428, 0]
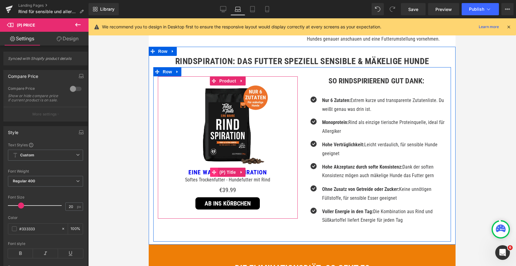
click at [213, 170] on icon at bounding box center [214, 172] width 4 height 4
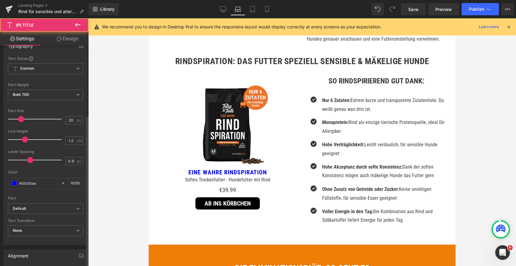
scroll to position [140, 0]
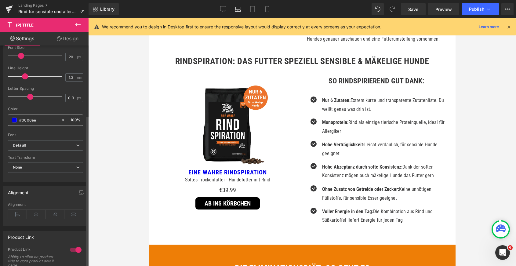
click at [15, 118] on span at bounding box center [14, 119] width 5 height 5
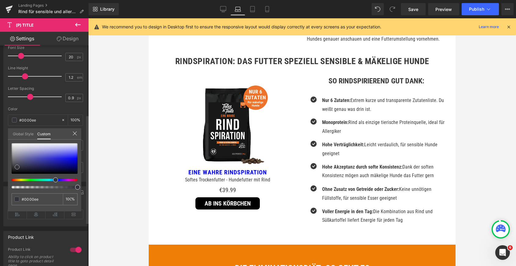
type input "#33333c"
type input "#2a2a31"
drag, startPoint x: 17, startPoint y: 167, endPoint x: 5, endPoint y: 186, distance: 22.5
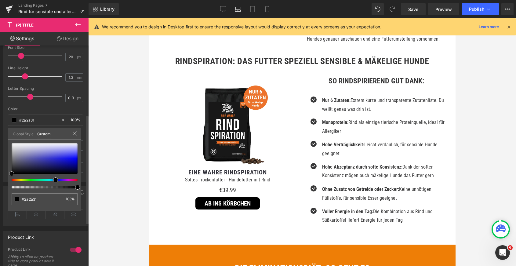
click at [5, 182] on div "Typography Text Styles Custom Custom Setup Global Style Custom Setup Global Sty…" at bounding box center [45, 77] width 91 height 210
type input "#000000"
click at [254, 11] on icon at bounding box center [252, 9] width 6 height 6
type input "#0000ee"
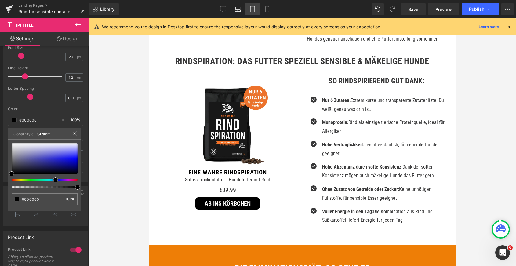
type input "100"
type input "#0000ee"
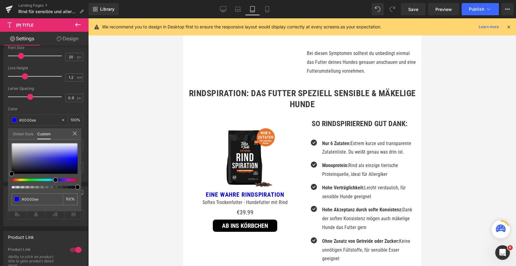
scroll to position [450, 0]
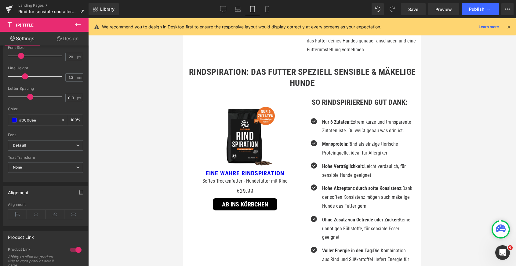
click at [72, 39] on link "Design" at bounding box center [67, 39] width 44 height 14
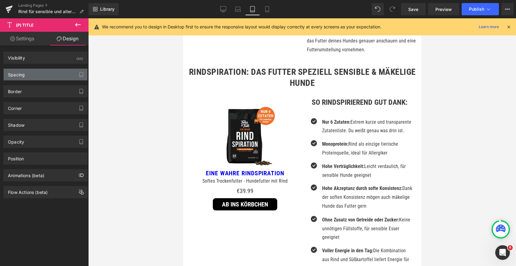
click at [52, 72] on div "Spacing" at bounding box center [46, 75] width 84 height 12
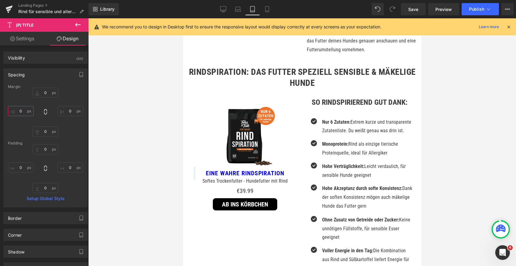
click at [20, 110] on input "0" at bounding box center [21, 111] width 26 height 10
click at [19, 110] on input "0" at bounding box center [21, 111] width 26 height 10
type input "40"
click at [65, 110] on input "0" at bounding box center [70, 111] width 26 height 10
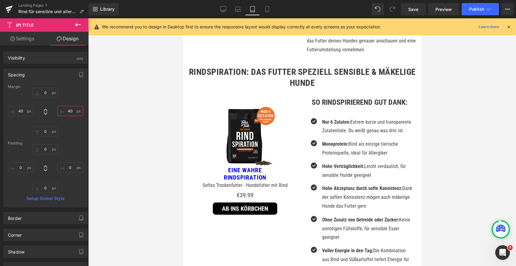
drag, startPoint x: 67, startPoint y: 111, endPoint x: 54, endPoint y: 111, distance: 13.4
click at [57, 111] on input "40" at bounding box center [70, 111] width 26 height 10
type input "0"
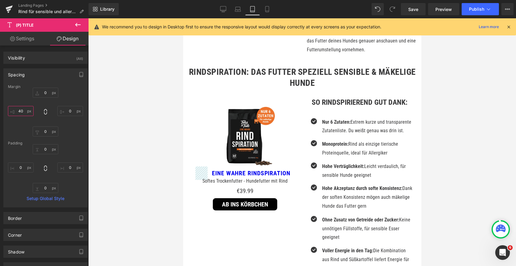
click at [20, 110] on input "40" at bounding box center [21, 111] width 26 height 10
type input "0"
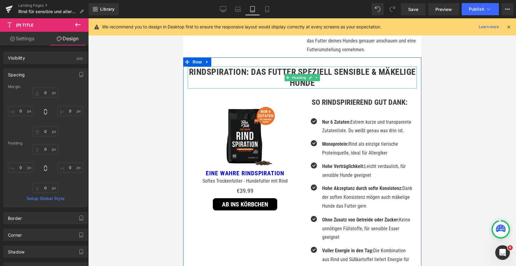
click at [243, 67] on h2 "RINDSPIRATION: Das Futter speziell Sensible & Mäkelige Hunde" at bounding box center [301, 78] width 229 height 22
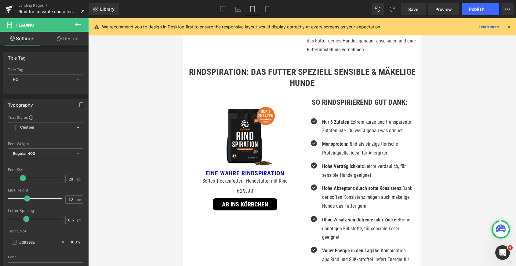
click at [63, 41] on link "Design" at bounding box center [67, 39] width 44 height 14
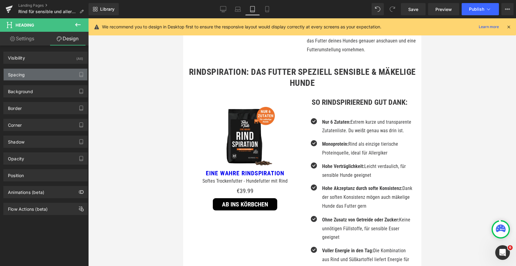
type input "0"
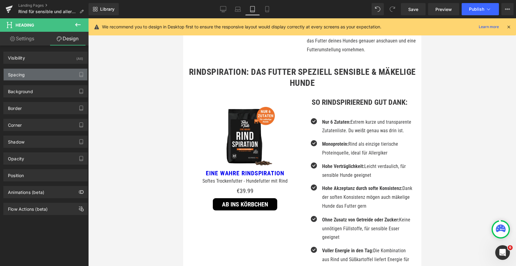
type input "0"
click at [43, 73] on div "Spacing" at bounding box center [46, 75] width 84 height 12
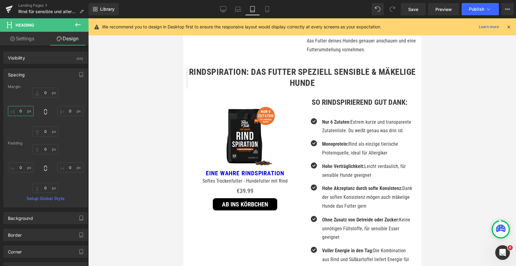
click at [18, 111] on input "0" at bounding box center [21, 111] width 26 height 10
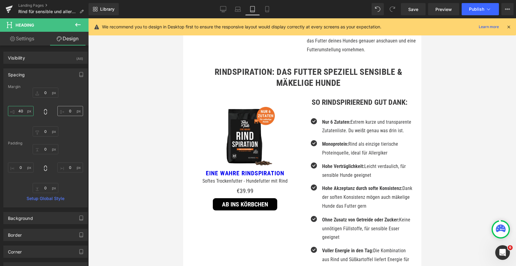
type input "40"
click at [65, 110] on input "0" at bounding box center [70, 111] width 26 height 10
type input "40"
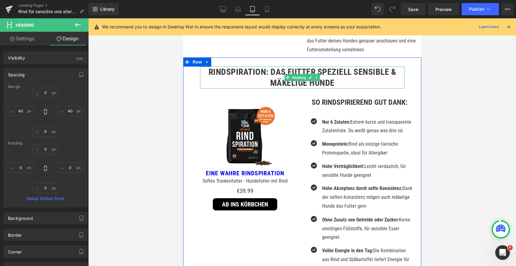
click at [252, 67] on h2 "RINDSPIRATION: Das Futter speziell Sensible & Mäkelige Hunde" at bounding box center [302, 78] width 204 height 22
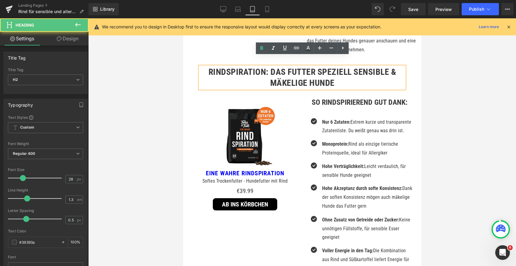
click at [358, 67] on h2 "RINDSPIRATION: Das Futter speziell Sensible & Mäkelige Hunde" at bounding box center [302, 78] width 204 height 22
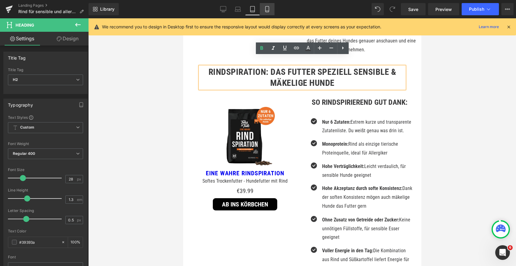
click at [267, 13] on link "Mobile" at bounding box center [267, 9] width 15 height 12
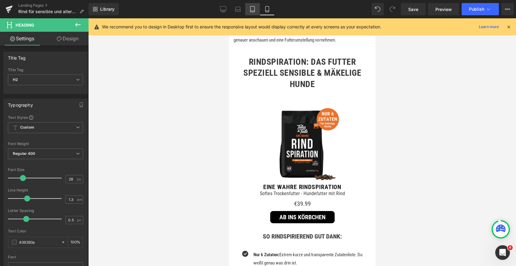
click at [254, 8] on icon at bounding box center [252, 9] width 4 height 6
type input "100"
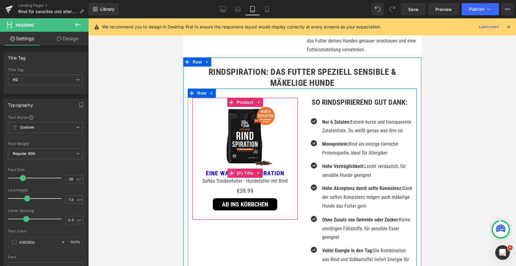
click at [231, 171] on icon at bounding box center [231, 173] width 4 height 4
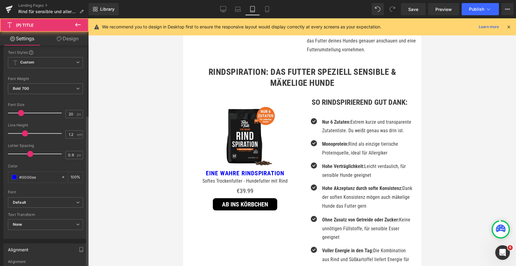
scroll to position [209, 0]
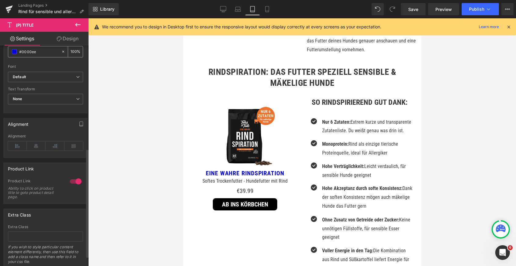
click at [14, 50] on span at bounding box center [14, 51] width 5 height 5
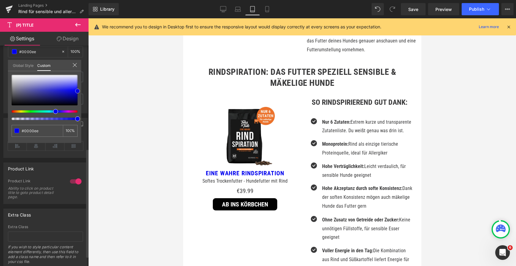
type input "#2e2e32"
type input "#222225"
type input "#000000"
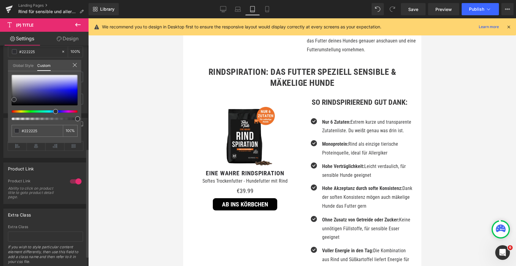
type input "#000000"
drag, startPoint x: 14, startPoint y: 99, endPoint x: 6, endPoint y: 119, distance: 21.4
click at [7, 113] on div "Typography Text Styles Custom Custom Setup Global Style Custom Setup Global Sty…" at bounding box center [45, 9] width 91 height 210
click at [267, 9] on icon at bounding box center [267, 9] width 6 height 6
type input "#141414"
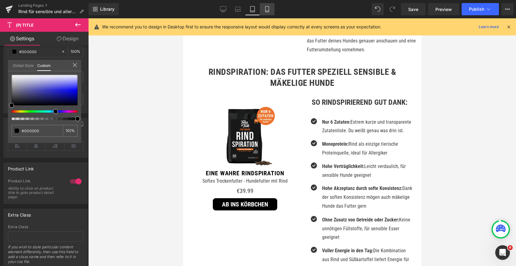
type input "100"
type input "#141414"
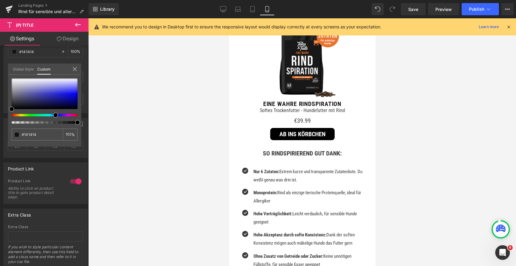
scroll to position [750, 0]
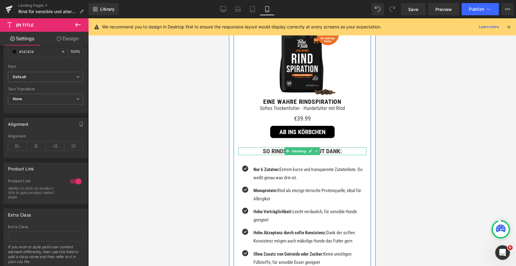
click at [331, 151] on h3 "So RinDspirierend gut dank:" at bounding box center [302, 151] width 128 height 8
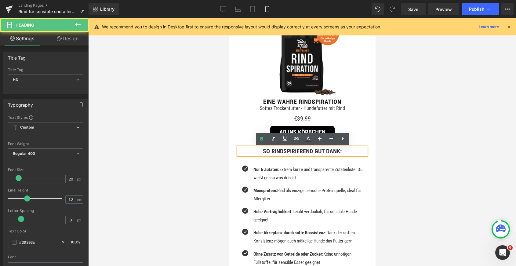
click at [317, 153] on h3 "So RinDspirierend gut dank:" at bounding box center [302, 151] width 128 height 8
click at [335, 149] on h3 "So RinDspirierend gut dank:" at bounding box center [302, 151] width 128 height 8
click at [228, 18] on lt-div "Bitte prüfen Sie, ob „Dank“ hier als Nomen gebraucht wird und daher großgeschri…" at bounding box center [228, 18] width 0 height 0
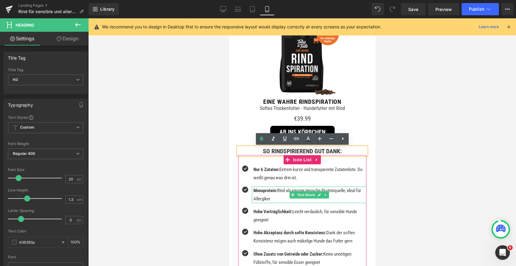
click at [300, 201] on p "Monoprotein: Rind als einzige tierische Proteinquelle, ideal für Allergiker" at bounding box center [309, 194] width 113 height 16
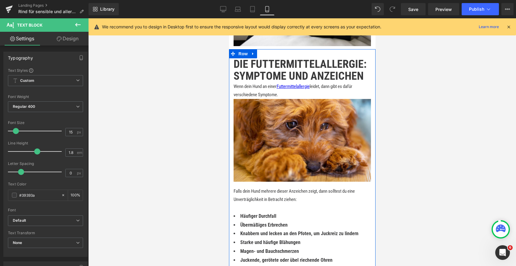
scroll to position [385, 0]
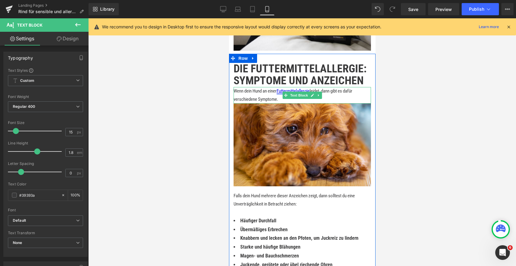
click at [306, 91] on link "Futtermittelallergie" at bounding box center [292, 90] width 33 height 5
click at [310, 97] on link at bounding box center [312, 95] width 6 height 7
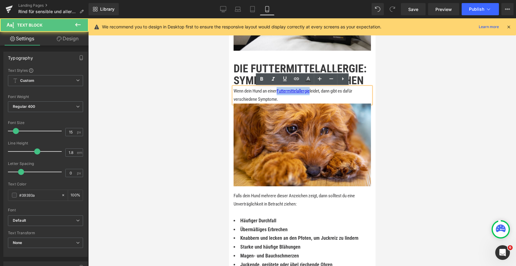
drag, startPoint x: 279, startPoint y: 91, endPoint x: 313, endPoint y: 91, distance: 33.9
click at [309, 91] on link "Futtermittelallergie" at bounding box center [292, 90] width 33 height 5
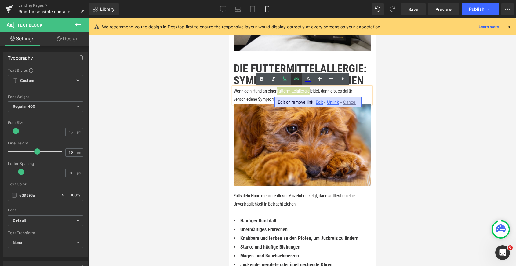
click at [297, 79] on icon at bounding box center [296, 78] width 7 height 7
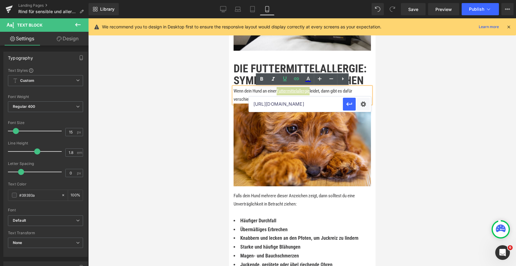
click at [298, 103] on input "[URL][DOMAIN_NAME]" at bounding box center [296, 103] width 94 height 15
click at [322, 90] on p "Wenn dein Hund an einer Futtermittelallergie leidet, dann gibt es dafür verschi…" at bounding box center [301, 95] width 137 height 16
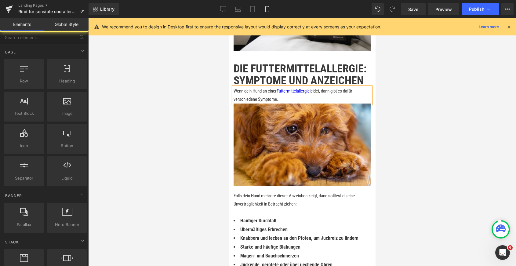
click at [405, 127] on div at bounding box center [301, 141] width 427 height 247
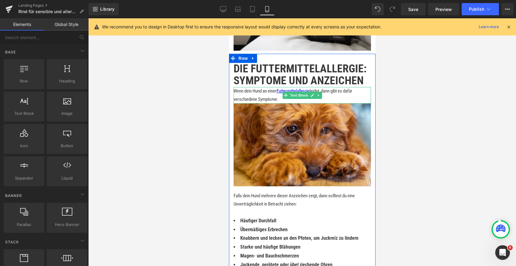
click at [317, 97] on link at bounding box center [318, 95] width 6 height 7
click at [321, 96] on icon at bounding box center [321, 94] width 3 height 3
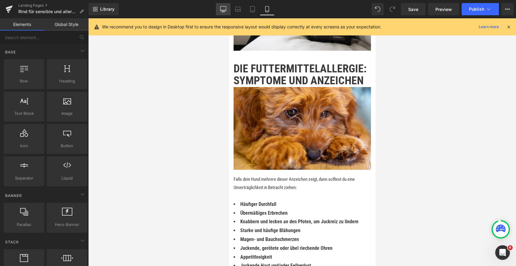
click at [220, 8] on icon at bounding box center [223, 8] width 6 height 5
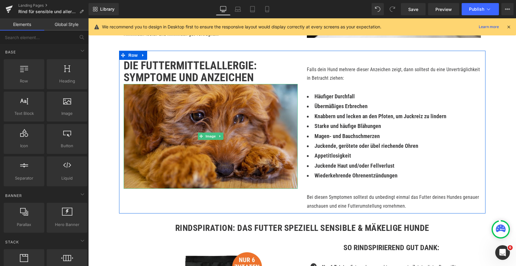
scroll to position [229, 0]
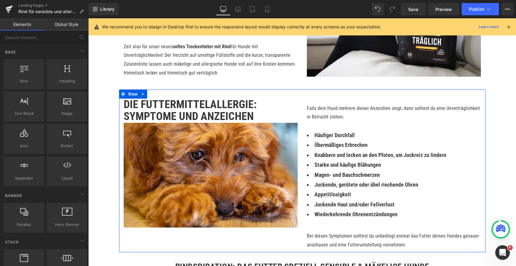
click at [231, 113] on b "Die Futtermittelallergie: Symptome und Anzeichen" at bounding box center [190, 110] width 133 height 25
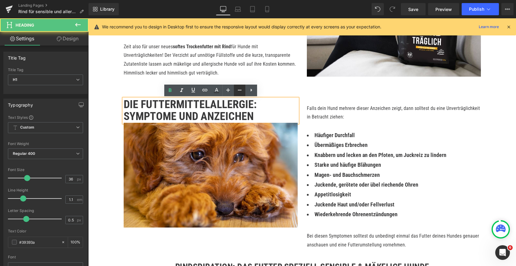
click at [238, 94] on link at bounding box center [240, 90] width 12 height 12
type input "34"
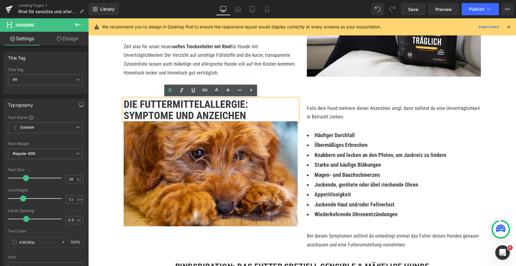
click at [251, 117] on h1 "Die Futtermittelallergie: Symptome und Anzeichen" at bounding box center [211, 110] width 174 height 23
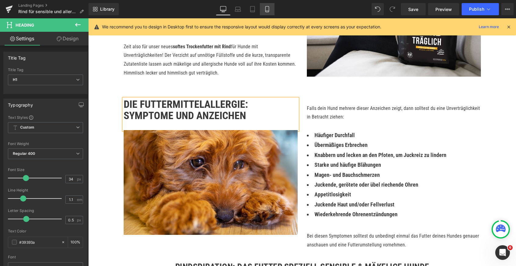
click at [271, 7] on link "Mobile" at bounding box center [267, 9] width 15 height 12
type input "100"
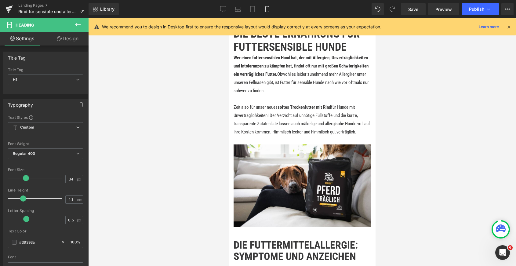
scroll to position [203, 0]
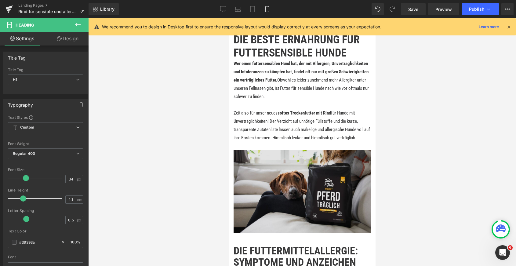
click at [271, 163] on img at bounding box center [301, 191] width 137 height 83
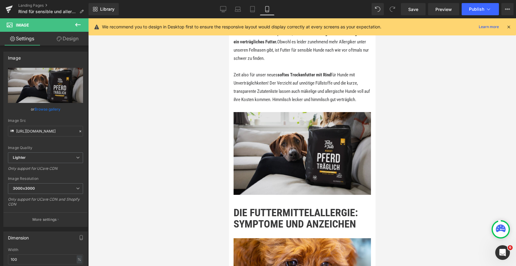
scroll to position [280, 0]
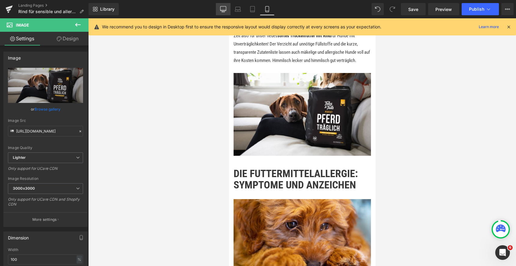
click at [224, 9] on icon at bounding box center [223, 9] width 6 height 6
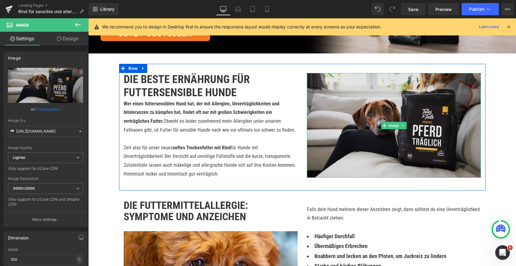
click at [414, 146] on img at bounding box center [394, 125] width 174 height 105
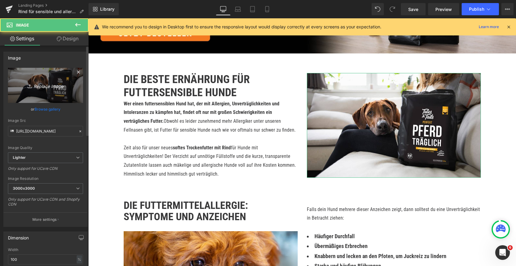
click at [37, 89] on link "Replace Image" at bounding box center [45, 85] width 75 height 35
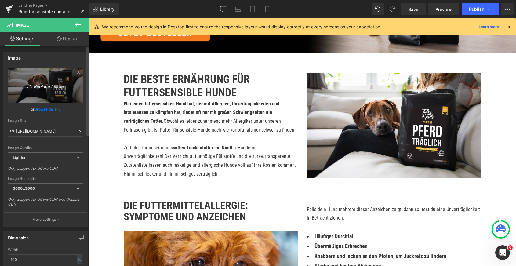
type input "C:\fakepath\3.jpg"
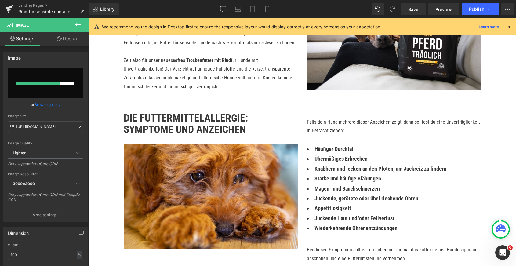
scroll to position [232, 0]
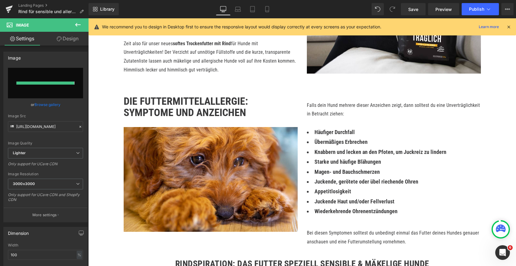
type input "[URL][DOMAIN_NAME]"
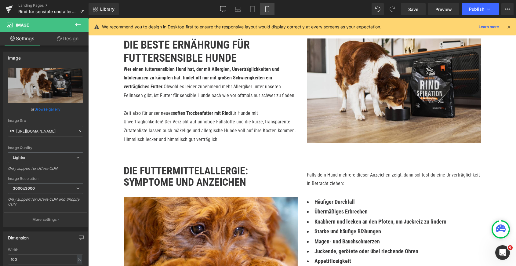
click at [268, 8] on icon at bounding box center [267, 9] width 6 height 6
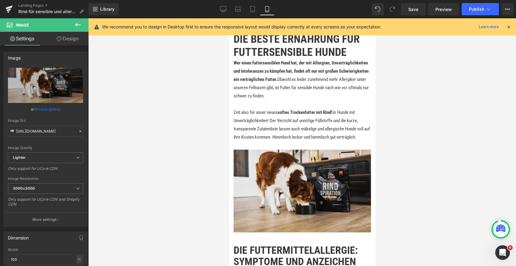
scroll to position [207, 0]
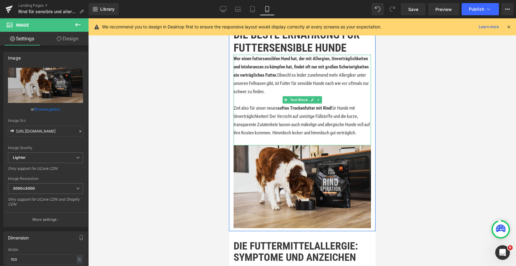
click at [265, 57] on strong "Wer einen futtersensiblen Hund hat, der mit Allergien, Unverträglichkeiten und …" at bounding box center [300, 67] width 135 height 22
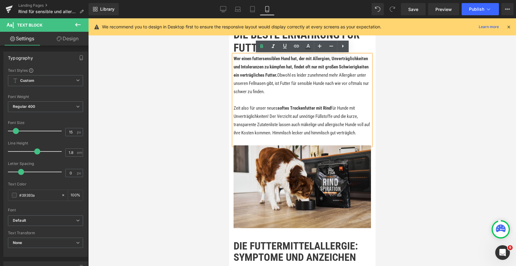
click at [263, 58] on strong "Wer einen futtersensiblen Hund hat, der mit Allergien, Unverträglichkeiten und …" at bounding box center [300, 67] width 135 height 22
click at [261, 96] on p at bounding box center [301, 100] width 137 height 8
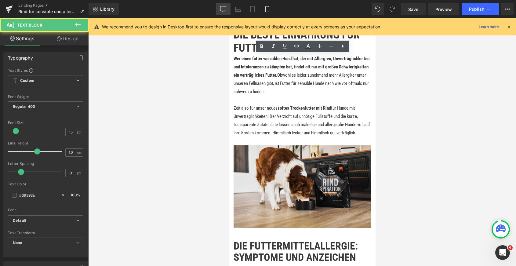
click at [223, 10] on icon at bounding box center [223, 10] width 6 height 0
type input "16"
type input "100"
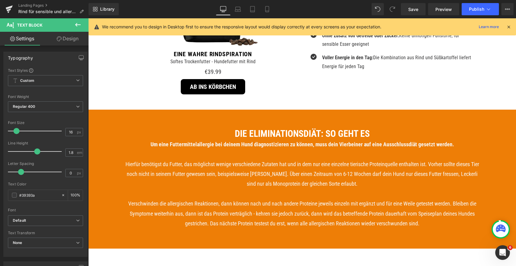
scroll to position [591, 0]
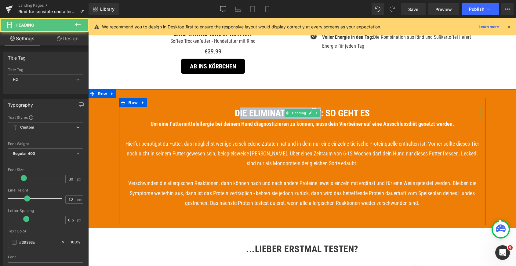
drag, startPoint x: 245, startPoint y: 111, endPoint x: 238, endPoint y: 112, distance: 6.4
click at [238, 112] on span "Die Eliminationsdiät: So geht es" at bounding box center [302, 113] width 135 height 11
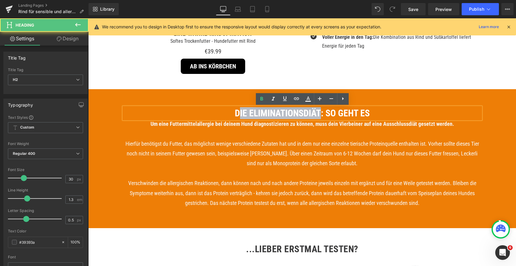
click at [252, 110] on span "Die Eliminationsdiät: So geht es" at bounding box center [302, 113] width 135 height 11
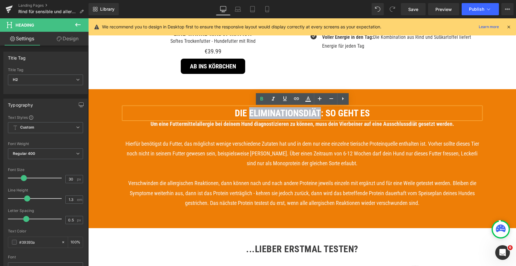
drag, startPoint x: 248, startPoint y: 111, endPoint x: 319, endPoint y: 110, distance: 71.4
click at [319, 110] on span "Die Eliminationsdiät: So geht es" at bounding box center [302, 113] width 135 height 11
copy span "Eliminationsdiät"
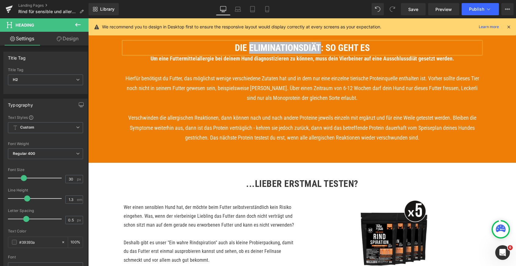
scroll to position [650, 0]
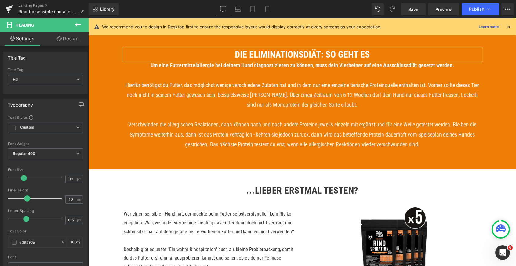
click at [242, 56] on span "Die Eliminationsdiät: So geht es" at bounding box center [302, 54] width 135 height 11
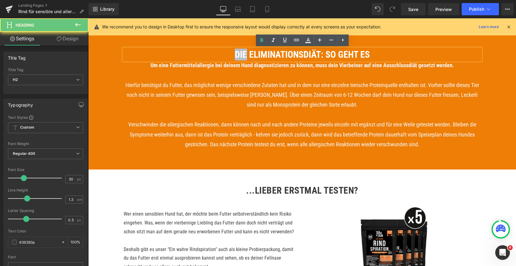
click at [242, 56] on span "Die Eliminationsdiät: So geht es" at bounding box center [302, 54] width 135 height 11
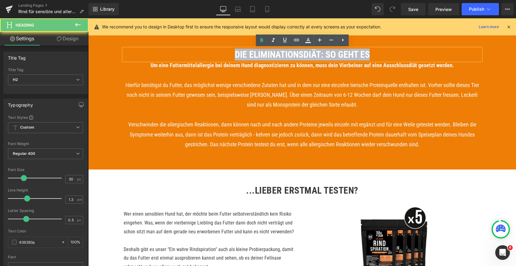
click at [242, 56] on span "Die Eliminationsdiät: So geht es" at bounding box center [302, 54] width 135 height 11
click at [241, 70] on p "Um eine Futtermittelallergie bei deinem Hund diagnostizieren zu können, muss de…" at bounding box center [302, 65] width 357 height 10
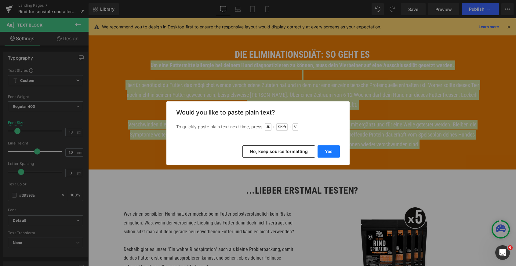
click at [325, 148] on button "Yes" at bounding box center [328, 151] width 22 height 12
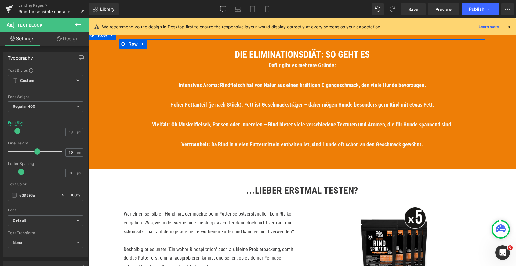
click at [252, 55] on span "Die Eliminationsdiät: So geht es" at bounding box center [302, 54] width 135 height 11
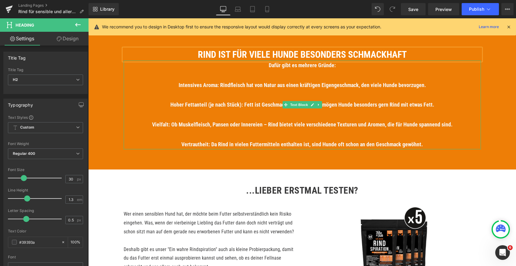
click at [275, 64] on b "Dafür gibt es mehrere Gründe:" at bounding box center [301, 65] width 67 height 6
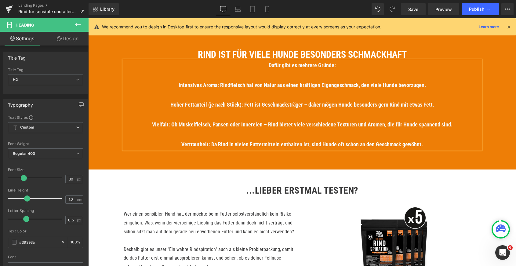
click at [275, 64] on b "Dafür gibt es mehrere Gründe:" at bounding box center [301, 65] width 67 height 6
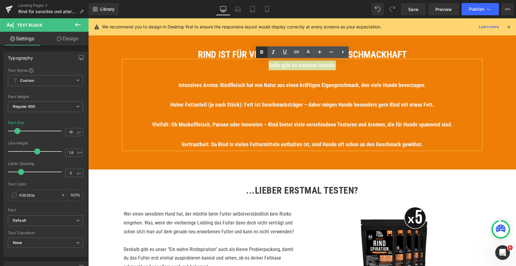
click at [260, 54] on icon at bounding box center [261, 52] width 7 height 7
click at [279, 66] on font "Dafür gibt es mehrere Gründe:" at bounding box center [302, 65] width 64 height 6
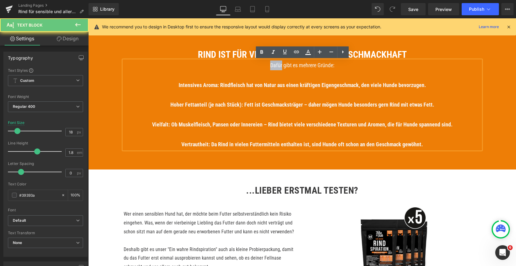
click at [279, 66] on font "Dafür gibt es mehrere Gründe:" at bounding box center [302, 65] width 64 height 6
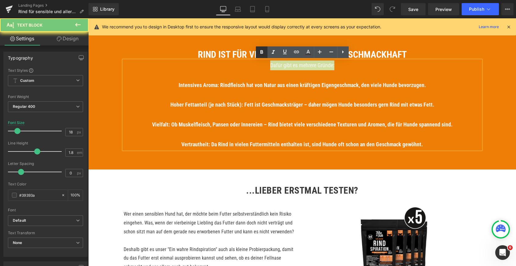
click at [263, 54] on icon at bounding box center [261, 52] width 7 height 7
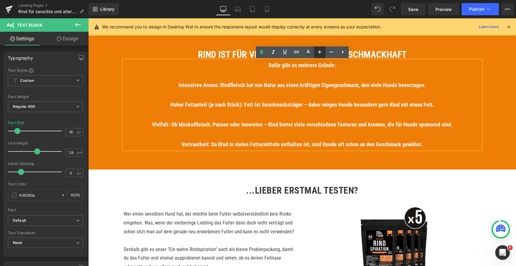
click at [320, 51] on icon at bounding box center [319, 51] width 7 height 7
type input "20"
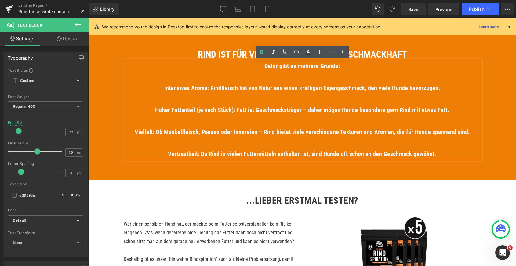
click at [274, 87] on strong "Intensives Aroma: Rindfleisch hat von Natur aus einen kräftigen Eigengeschmack,…" at bounding box center [302, 87] width 276 height 7
click at [286, 78] on p at bounding box center [302, 76] width 357 height 11
click at [274, 98] on p at bounding box center [302, 98] width 357 height 11
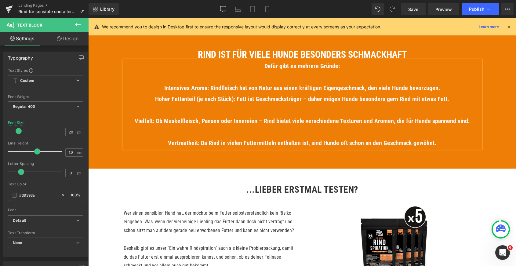
click at [295, 112] on p at bounding box center [302, 109] width 357 height 11
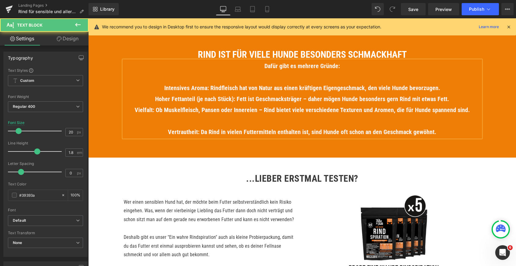
click at [297, 124] on p at bounding box center [302, 120] width 357 height 11
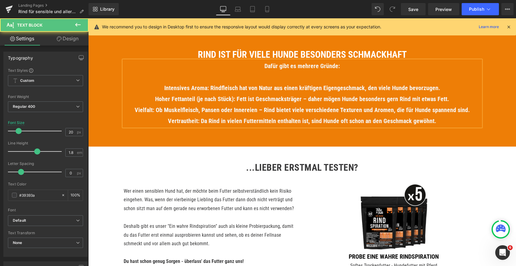
click at [240, 96] on strong "Hoher Fettanteil (je nach Stück): Fett ist Geschmacksträger – daher mögen Hunde…" at bounding box center [302, 98] width 294 height 7
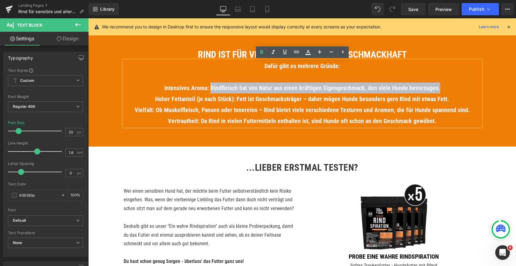
drag, startPoint x: 212, startPoint y: 87, endPoint x: 439, endPoint y: 87, distance: 227.6
click at [439, 87] on p "Intensives Aroma: Rindfleisch hat von Natur aus einen kräftigen Eigengeschmack,…" at bounding box center [302, 87] width 357 height 11
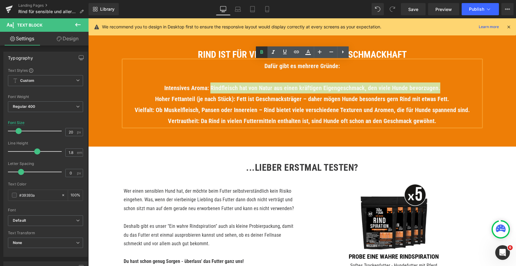
click at [260, 49] on icon at bounding box center [261, 52] width 7 height 7
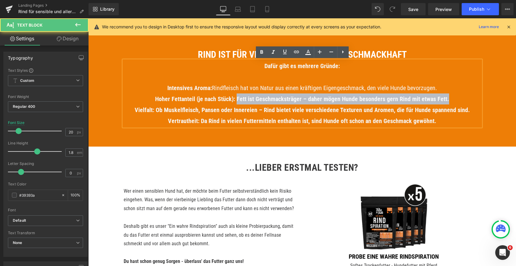
drag, startPoint x: 239, startPoint y: 99, endPoint x: 476, endPoint y: 98, distance: 236.7
click at [476, 98] on p "Hoher Fettanteil (je nach Stück): Fett ist Geschmacksträger – daher mögen Hunde…" at bounding box center [302, 98] width 357 height 11
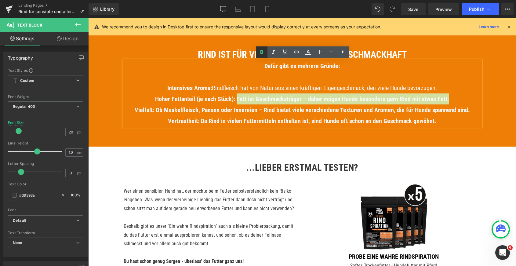
click at [259, 51] on icon at bounding box center [261, 52] width 7 height 7
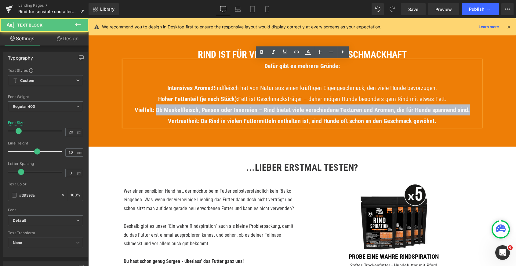
drag, startPoint x: 158, startPoint y: 109, endPoint x: 488, endPoint y: 109, distance: 330.4
click at [488, 109] on div "Rind ist für viele Hunde besonders Schmackhaft Heading Dafür gibt es mehrere Gr…" at bounding box center [301, 91] width 427 height 104
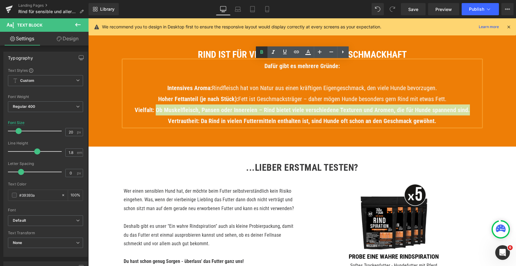
click at [261, 50] on icon at bounding box center [261, 52] width 7 height 7
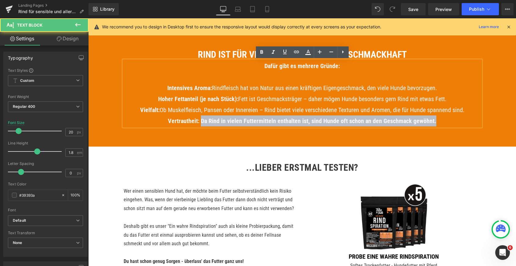
drag, startPoint x: 203, startPoint y: 121, endPoint x: 449, endPoint y: 120, distance: 246.2
click at [449, 120] on p "Vertrautheit: Da Rind in vielen Futtermitteln enthalten ist, sind Hunde oft sch…" at bounding box center [302, 120] width 357 height 11
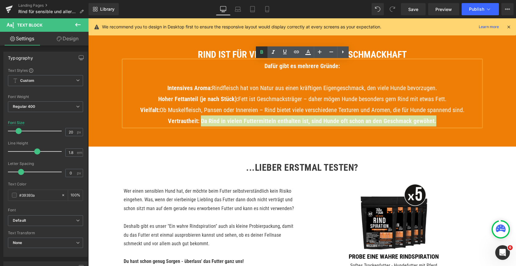
click at [261, 51] on icon at bounding box center [261, 52] width 7 height 7
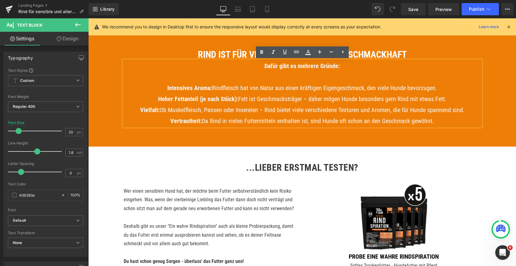
click at [236, 93] on p "Intensives Aroma: Rindfleisch hat von Natur aus einen kräftigen Eigengeschmack,…" at bounding box center [302, 87] width 357 height 11
click at [220, 138] on div "Rind ist für viele Hunde besonders Schmackhaft Heading Dafür gibt es mehrere Gr…" at bounding box center [302, 91] width 366 height 104
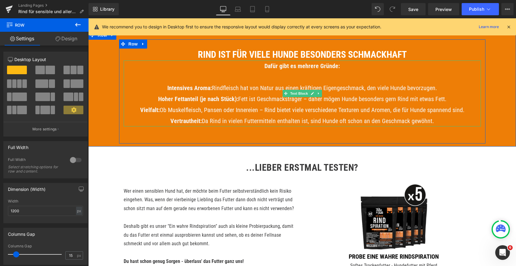
click at [274, 67] on strong "Dafür gibt es mehrere Gründe:" at bounding box center [301, 65] width 75 height 7
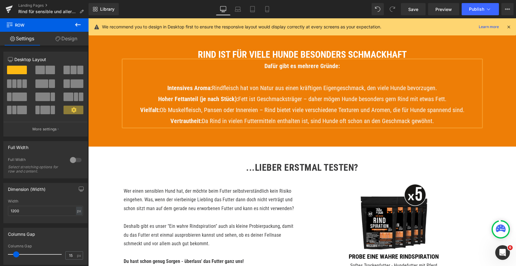
click at [274, 67] on strong "Dafür gibt es mehrere Gründe:" at bounding box center [301, 65] width 75 height 7
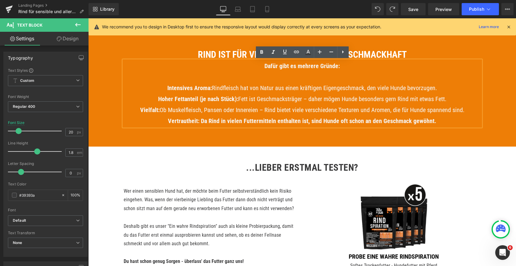
click at [303, 82] on p at bounding box center [302, 76] width 357 height 11
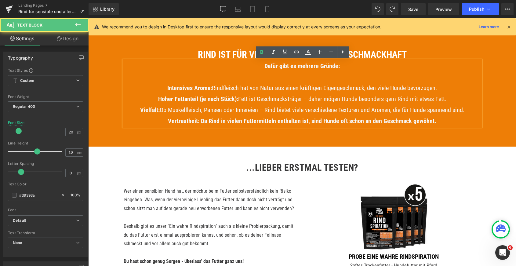
click at [275, 66] on strong "Dafür gibt es mehrere Gründe:" at bounding box center [301, 65] width 75 height 7
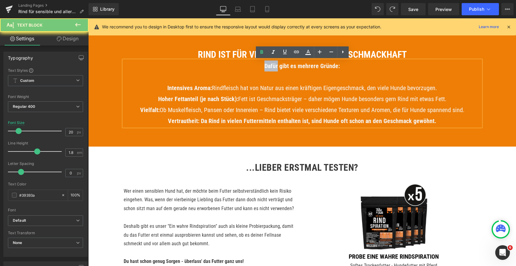
click at [275, 66] on strong "Dafür gibt es mehrere Gründe:" at bounding box center [301, 65] width 75 height 7
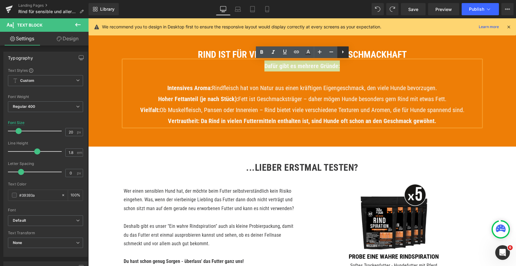
click at [342, 52] on icon at bounding box center [343, 51] width 2 height 3
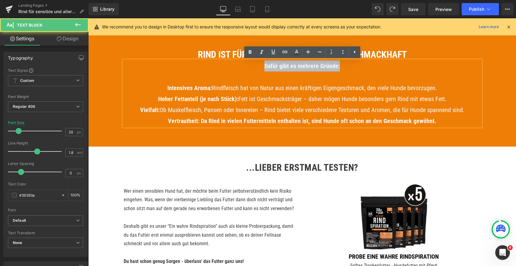
click at [350, 72] on p at bounding box center [302, 76] width 357 height 11
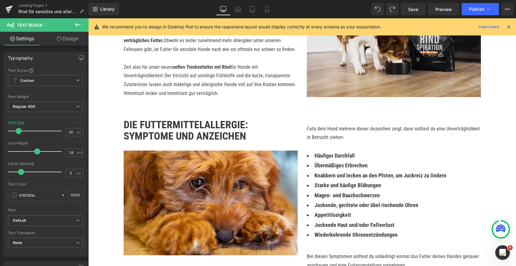
scroll to position [126, 0]
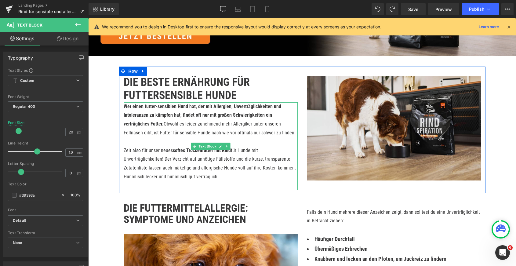
click at [183, 97] on strong "Die beste Ernährung für futtersensible Hunde" at bounding box center [187, 89] width 126 height 26
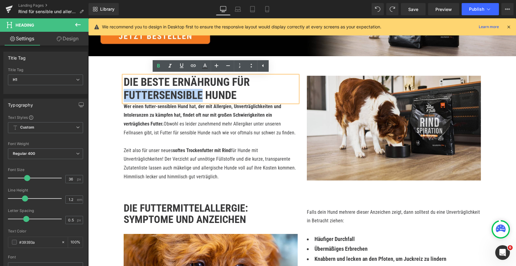
drag, startPoint x: 202, startPoint y: 97, endPoint x: 112, endPoint y: 97, distance: 90.0
